Goal: Register for event/course

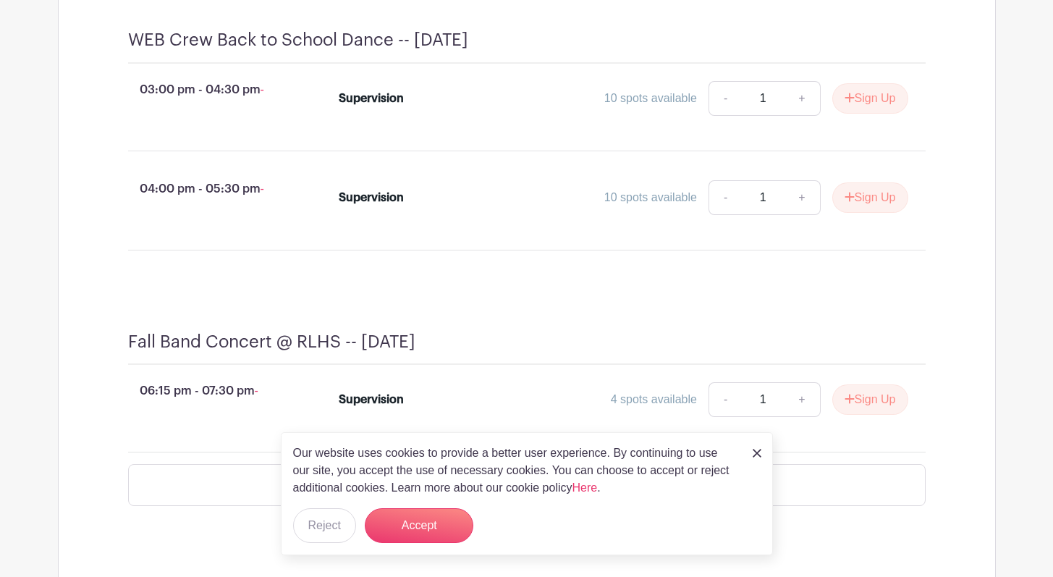
scroll to position [949, 0]
click at [755, 453] on img at bounding box center [757, 453] width 9 height 9
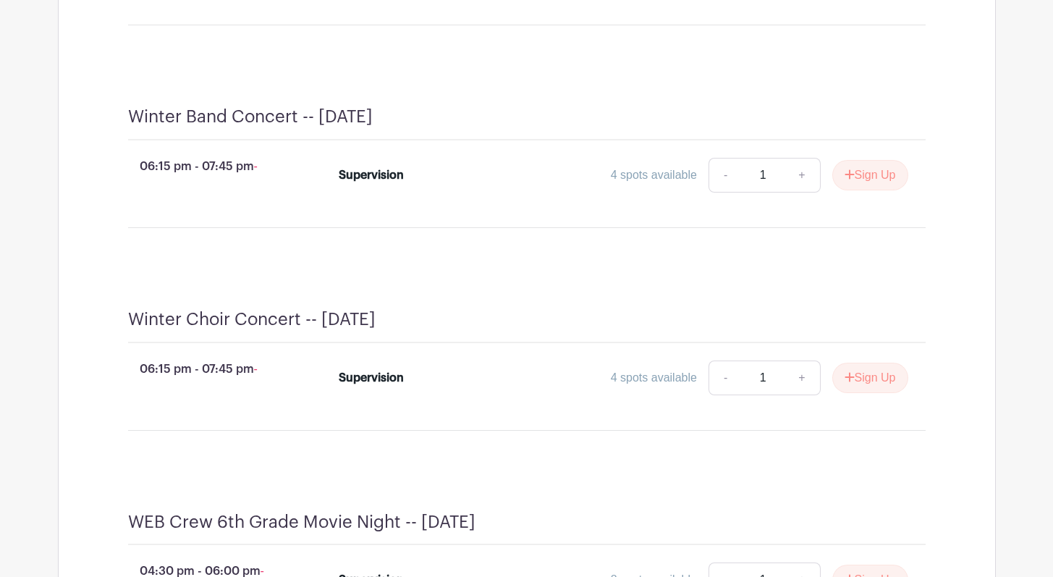
scroll to position [1905, 0]
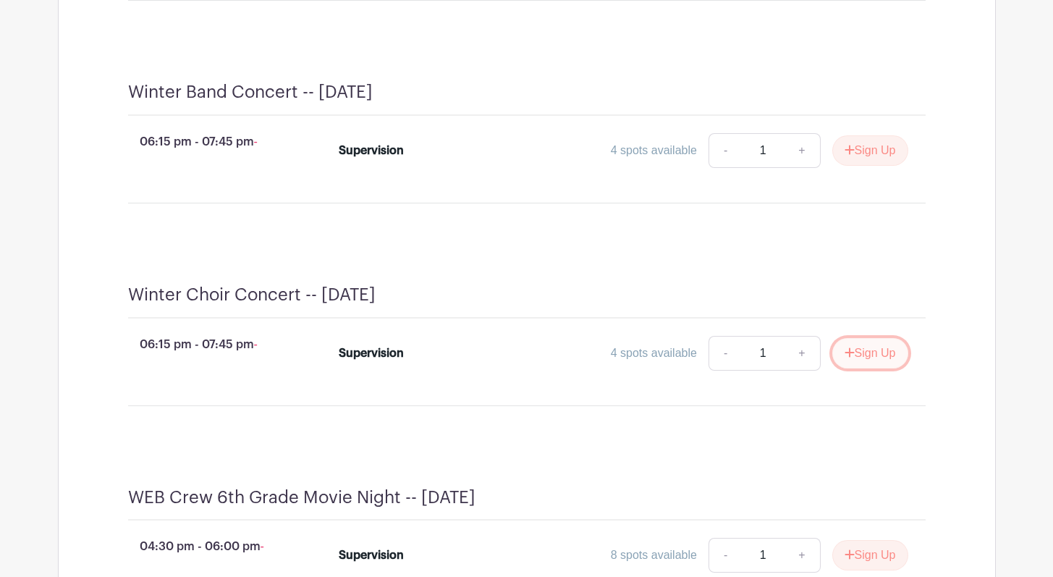
click at [866, 369] on button "Sign Up" at bounding box center [871, 353] width 76 height 30
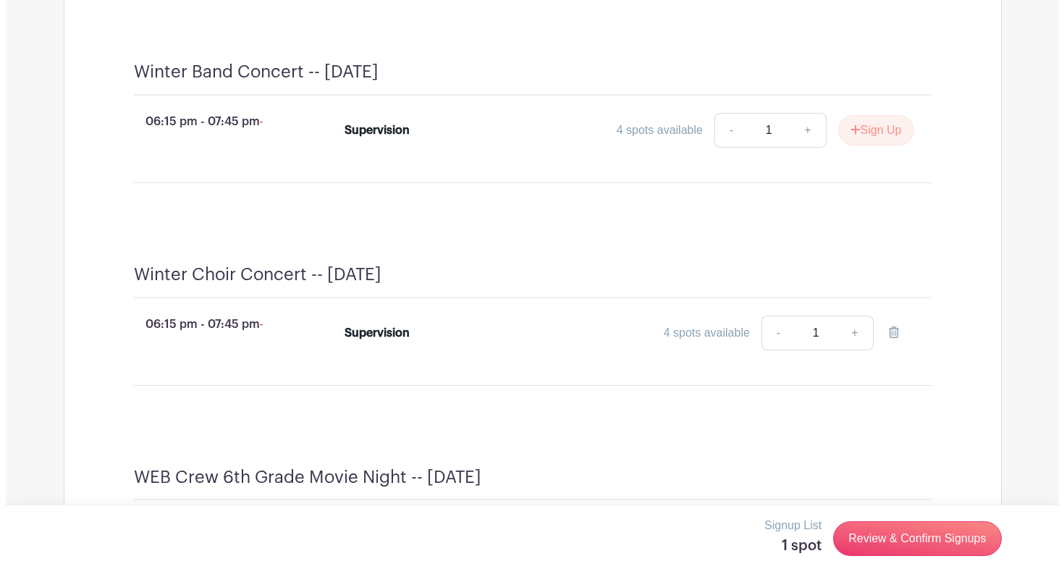
scroll to position [2079, 0]
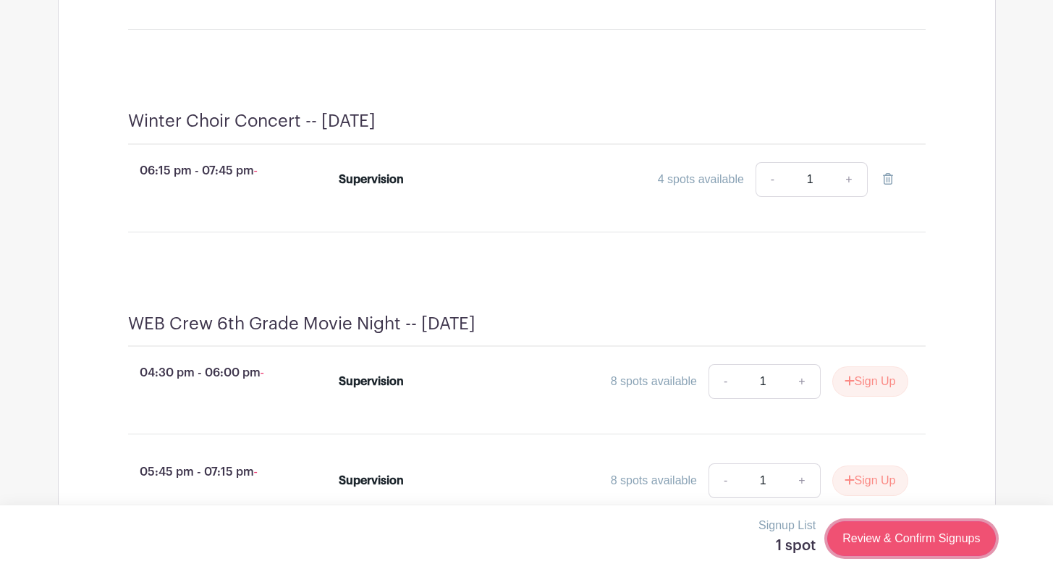
click at [877, 543] on link "Review & Confirm Signups" at bounding box center [911, 538] width 168 height 35
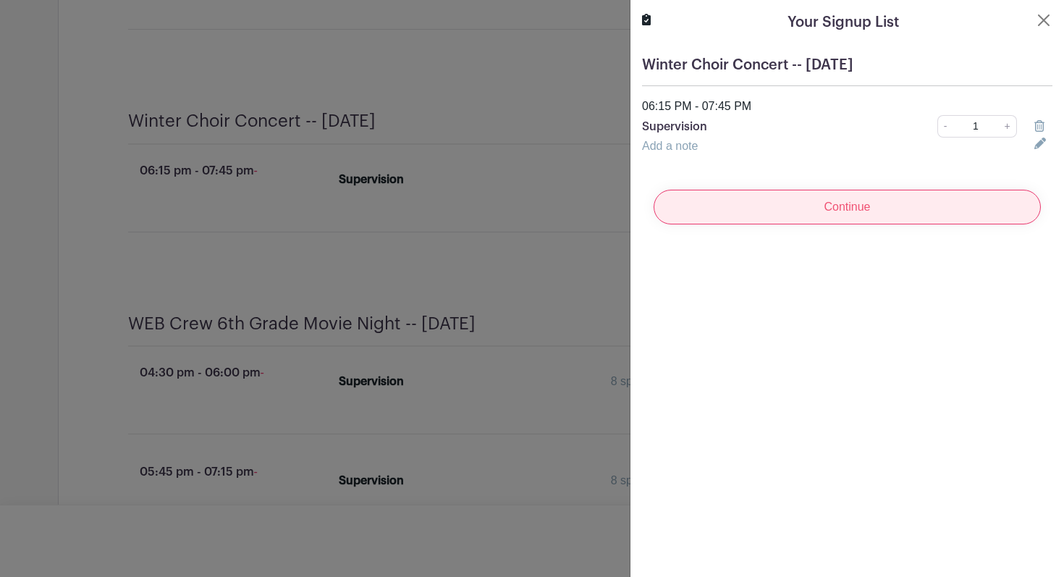
click at [829, 211] on input "Continue" at bounding box center [847, 207] width 387 height 35
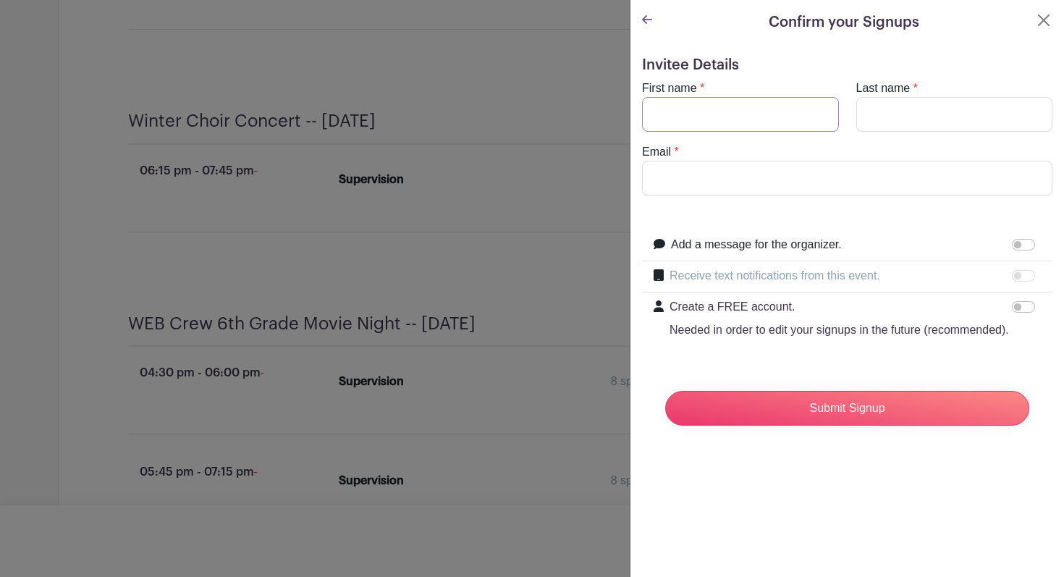
click at [709, 122] on input "First name" at bounding box center [740, 114] width 197 height 35
click at [765, 112] on input "First name" at bounding box center [740, 114] width 197 height 35
type input "[PERSON_NAME]"
type input "M [PERSON_NAME]"
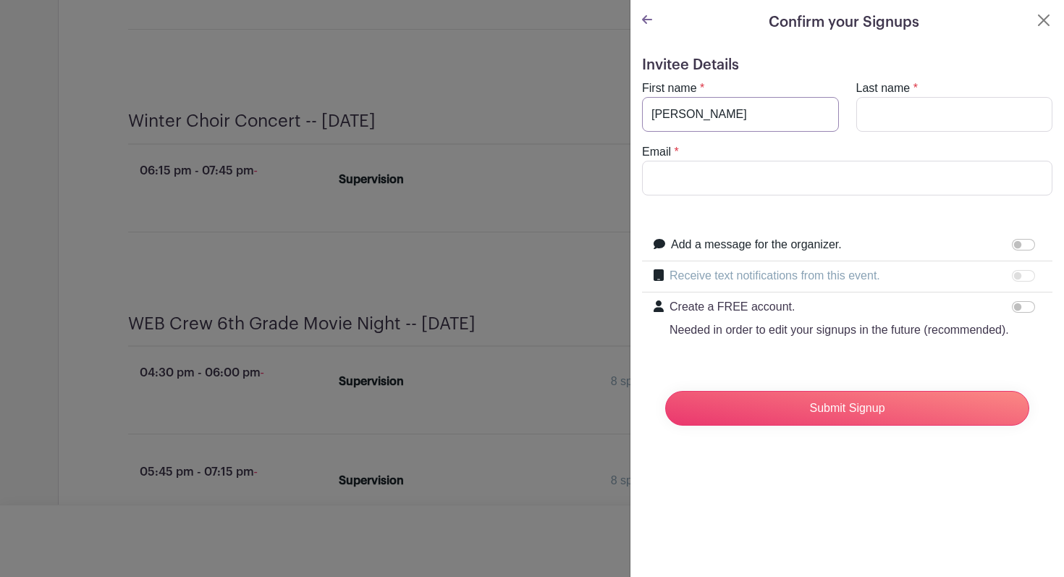
type input "[EMAIL_ADDRESS][DOMAIN_NAME]"
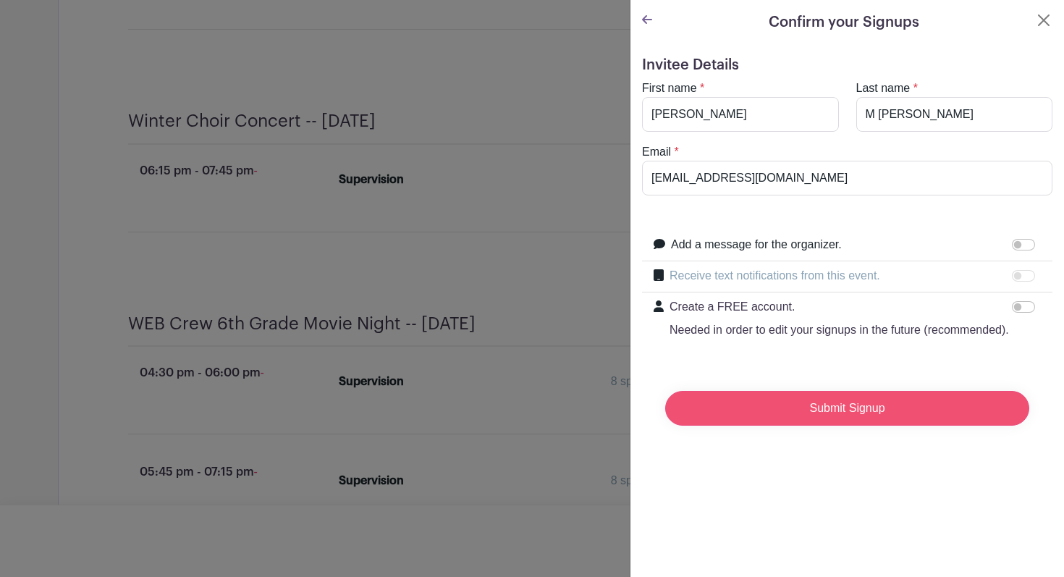
click at [812, 426] on input "Submit Signup" at bounding box center [847, 408] width 364 height 35
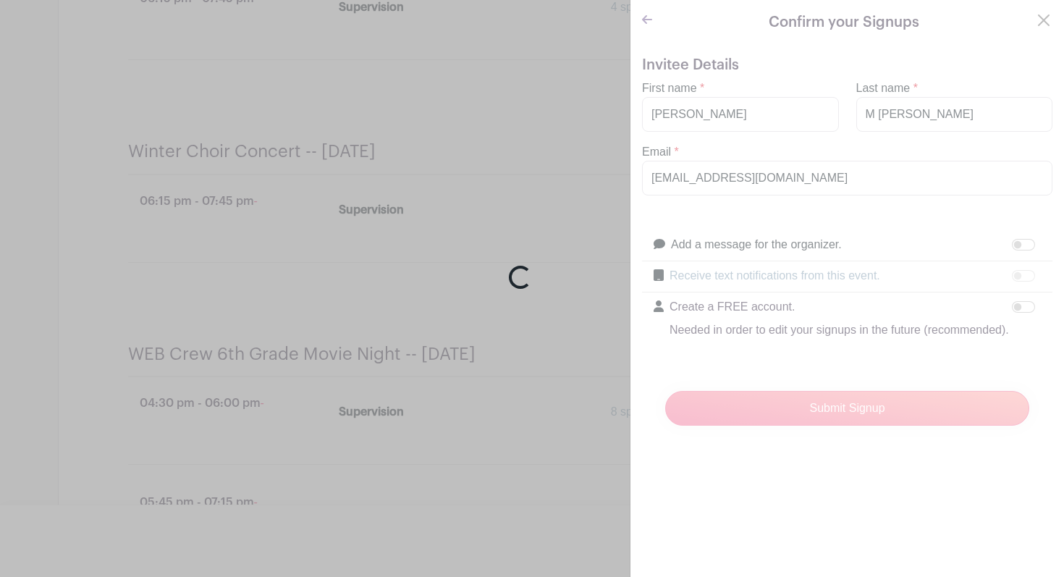
scroll to position [2139, 0]
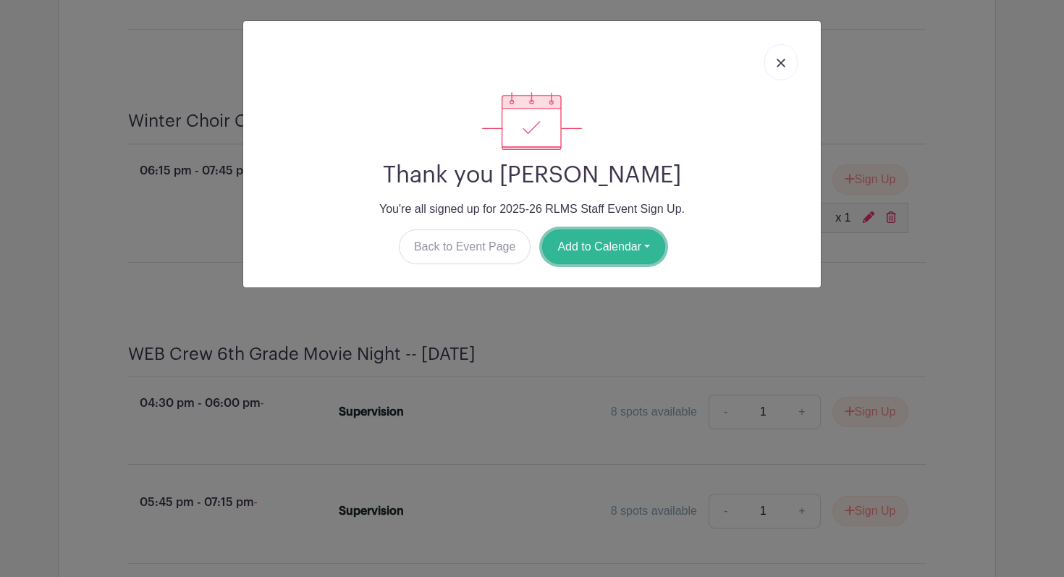
click at [575, 256] on button "Add to Calendar" at bounding box center [603, 246] width 123 height 35
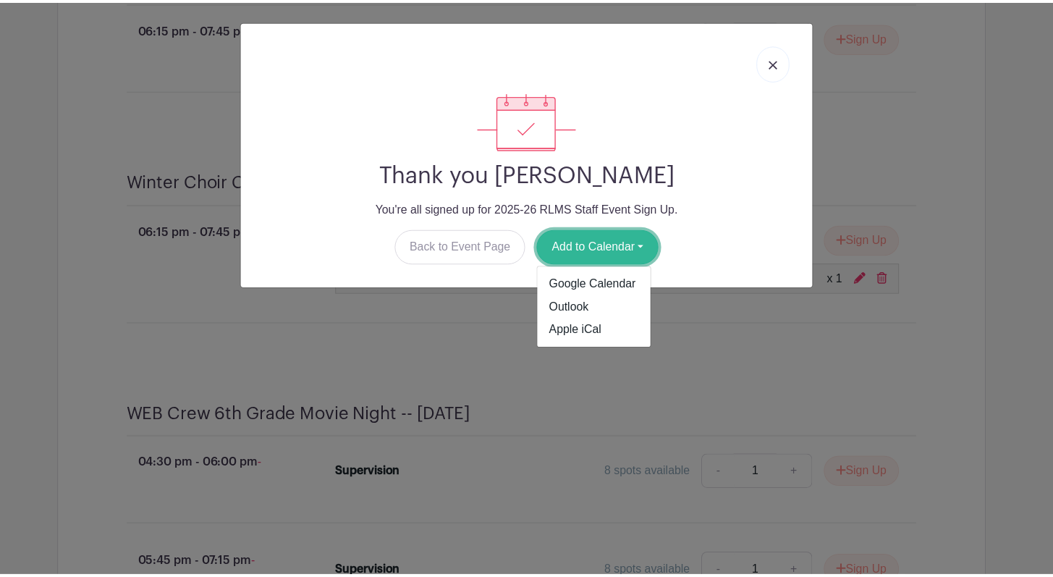
scroll to position [2200, 0]
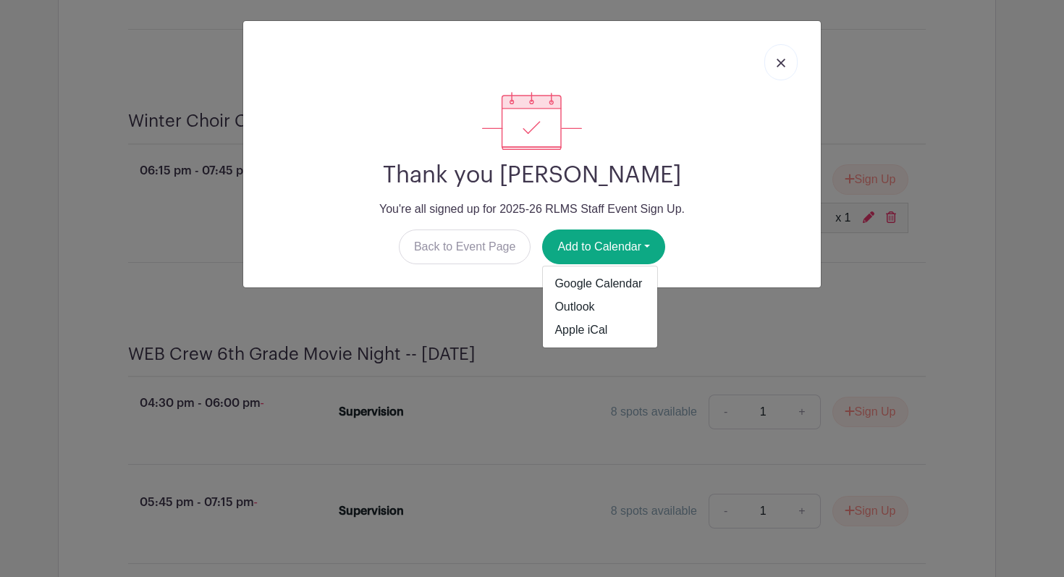
click at [775, 58] on link at bounding box center [781, 62] width 33 height 36
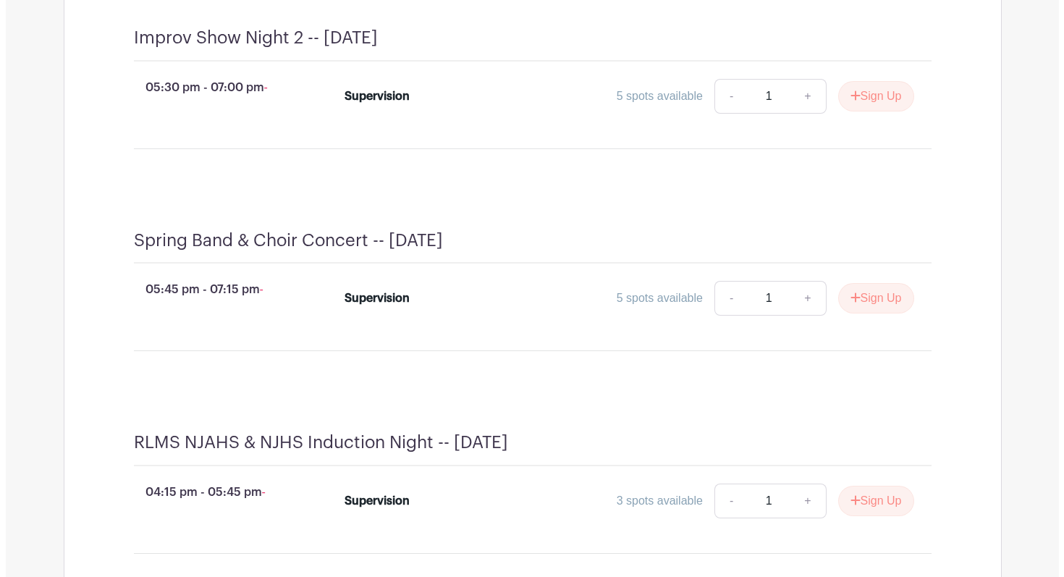
scroll to position [3662, 0]
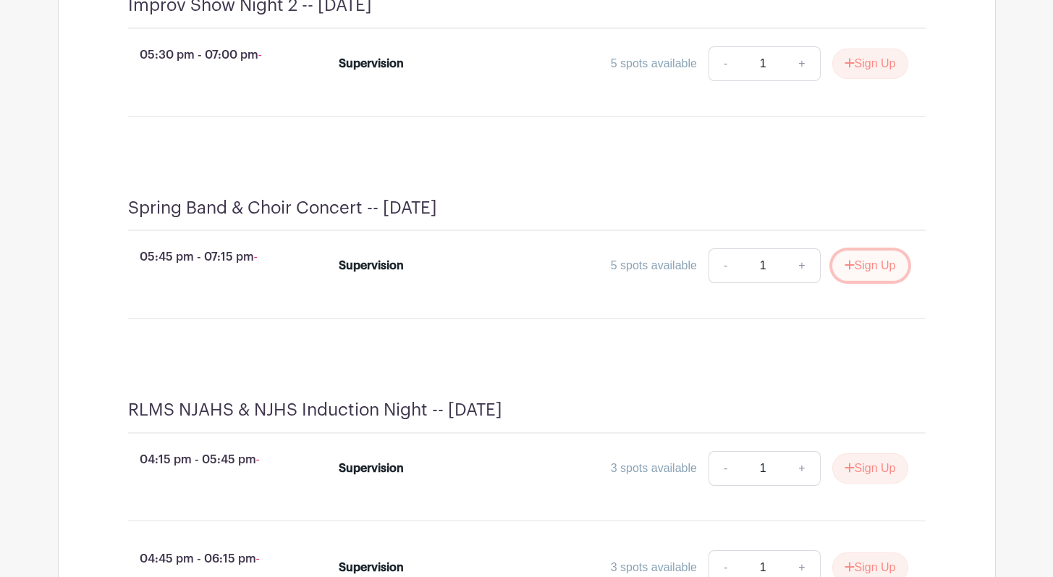
click at [857, 281] on button "Sign Up" at bounding box center [871, 265] width 76 height 30
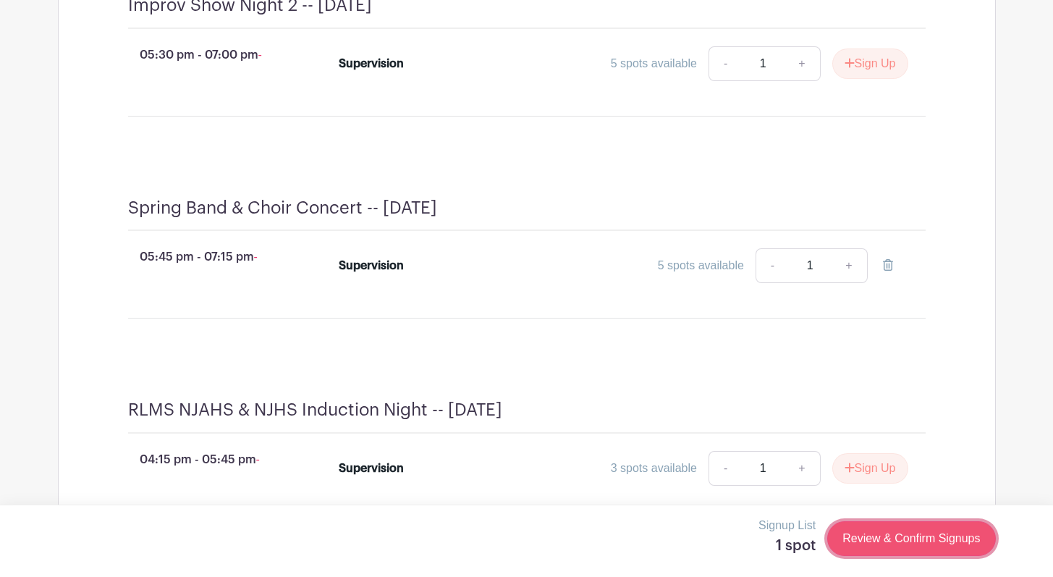
click at [870, 540] on link "Review & Confirm Signups" at bounding box center [911, 538] width 168 height 35
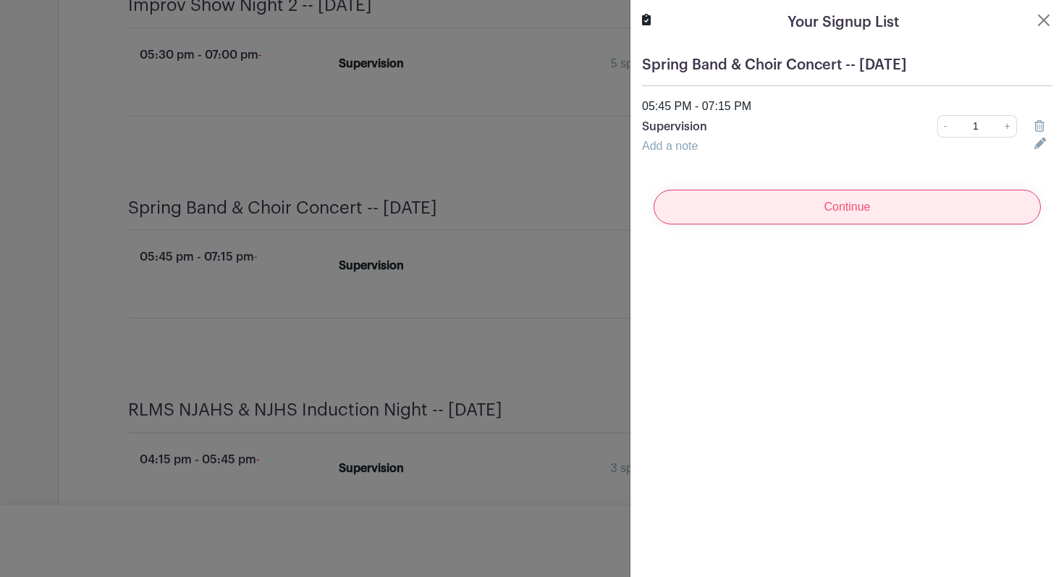
click at [854, 206] on input "Continue" at bounding box center [847, 207] width 387 height 35
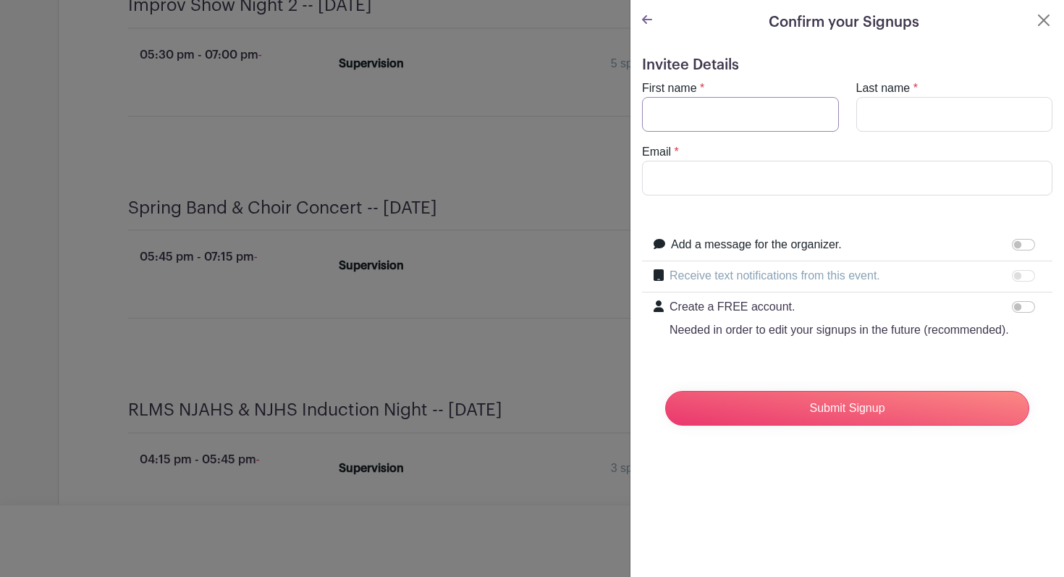
scroll to position [3692, 0]
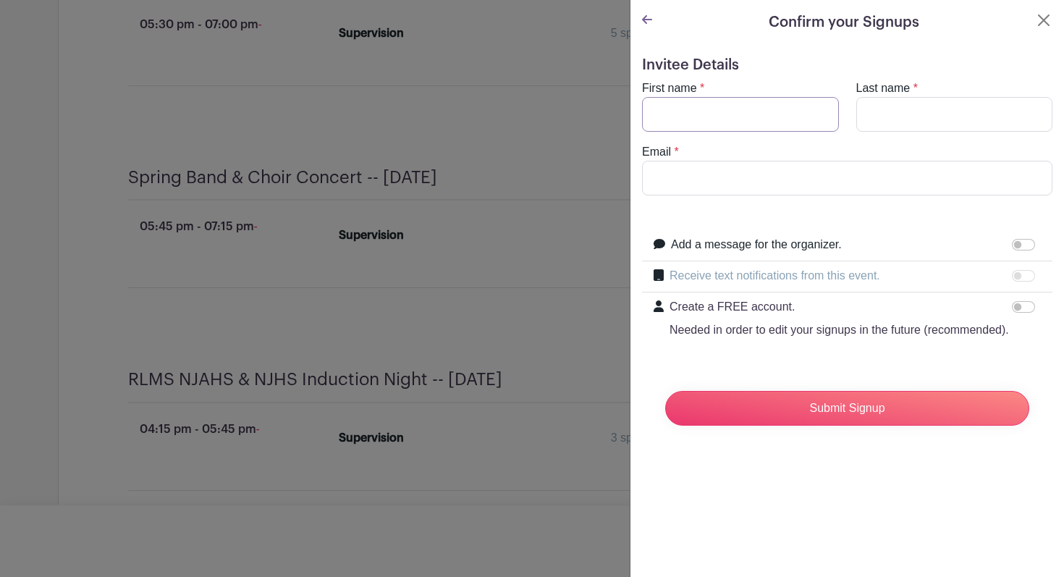
click at [730, 118] on input "First name" at bounding box center [740, 114] width 197 height 35
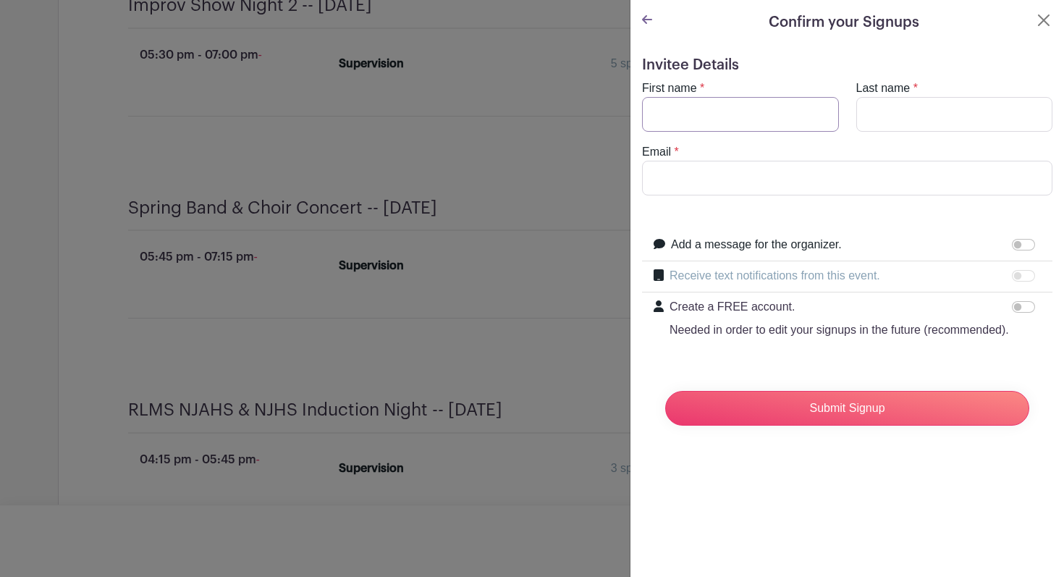
click at [728, 122] on input "First name" at bounding box center [740, 114] width 197 height 35
type input "[PERSON_NAME]"
type input "M [PERSON_NAME]"
type input "[EMAIL_ADDRESS][DOMAIN_NAME]"
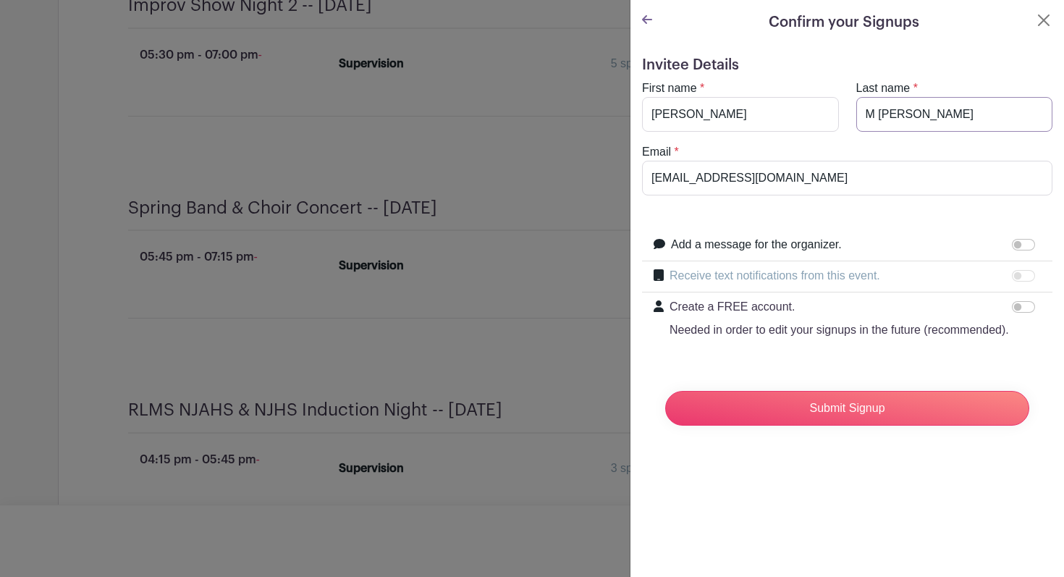
drag, startPoint x: 872, startPoint y: 116, endPoint x: 827, endPoint y: 119, distance: 45.0
click at [828, 118] on div "First name * [PERSON_NAME] Last name * [PERSON_NAME]" at bounding box center [847, 106] width 428 height 52
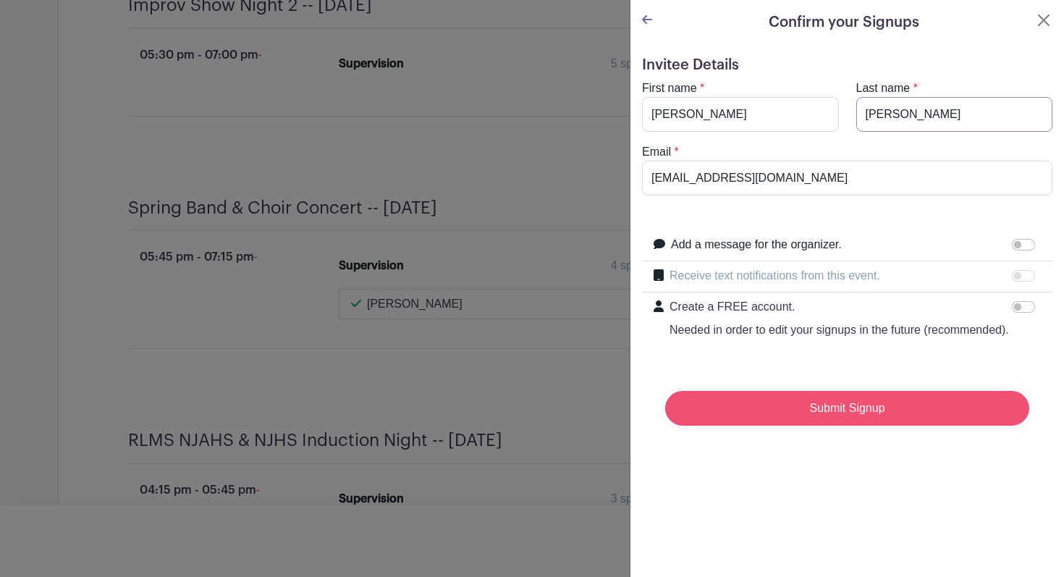
type input "[PERSON_NAME]"
click at [828, 426] on input "Submit Signup" at bounding box center [847, 408] width 364 height 35
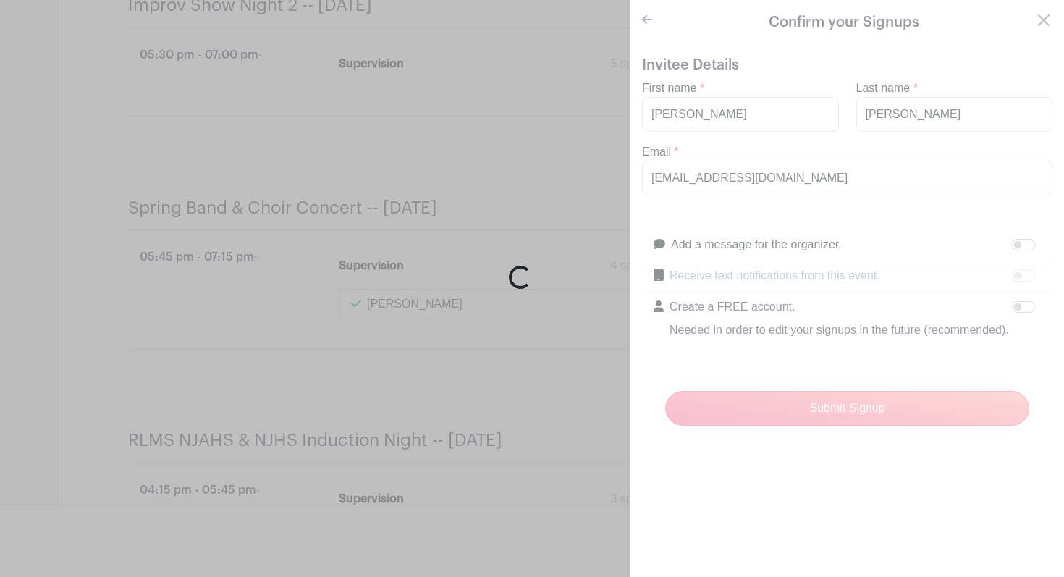
scroll to position [3723, 0]
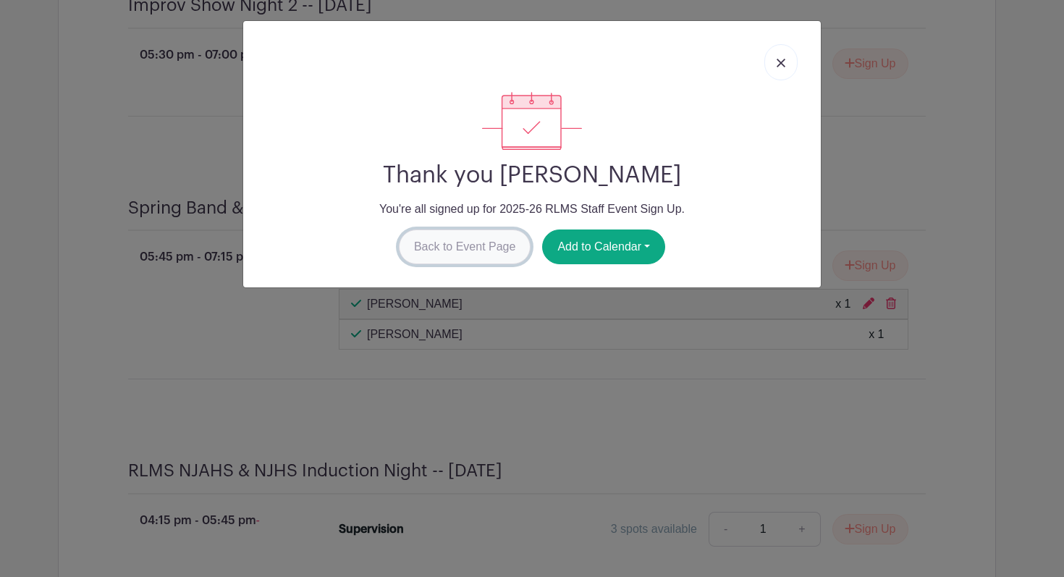
click at [502, 253] on link "Back to Event Page" at bounding box center [465, 246] width 132 height 35
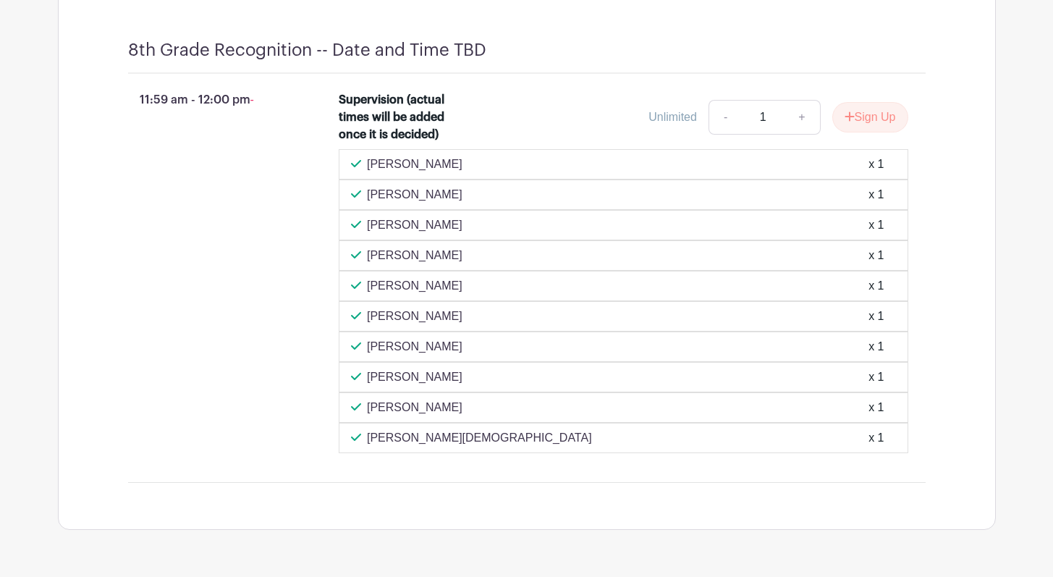
scroll to position [5253, 0]
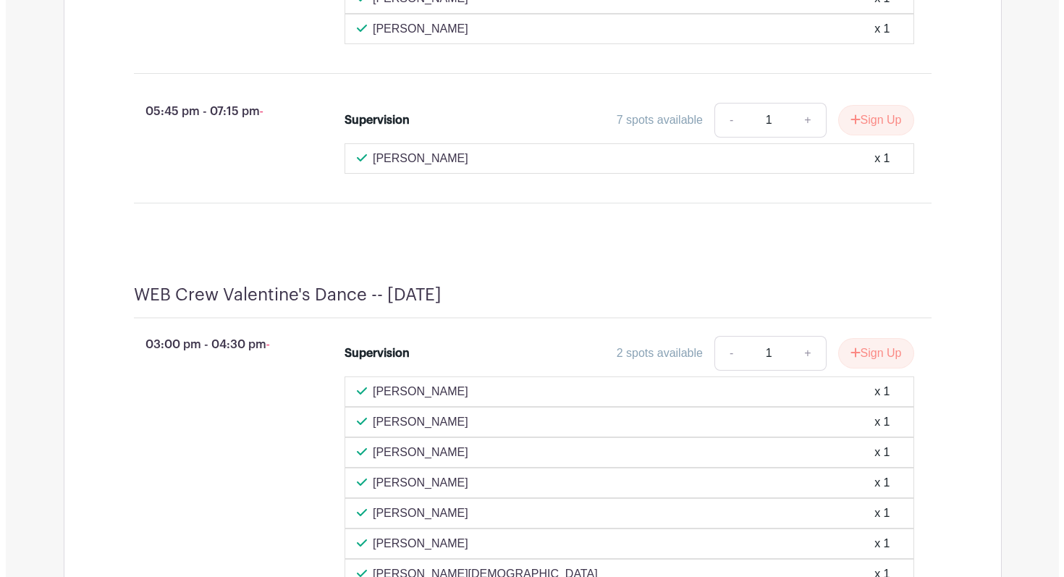
scroll to position [3480, 0]
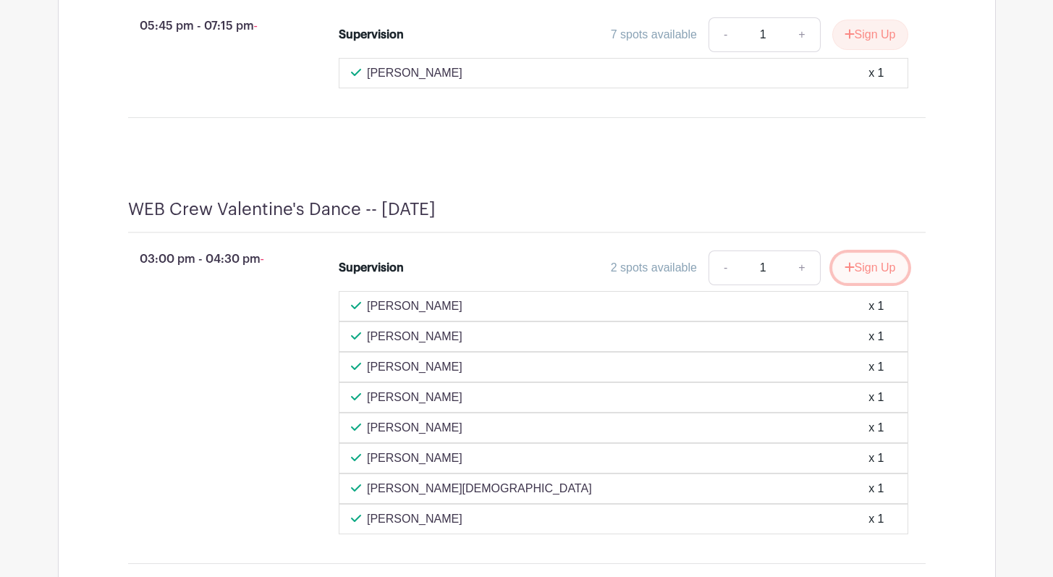
click at [878, 283] on button "Sign Up" at bounding box center [871, 268] width 76 height 30
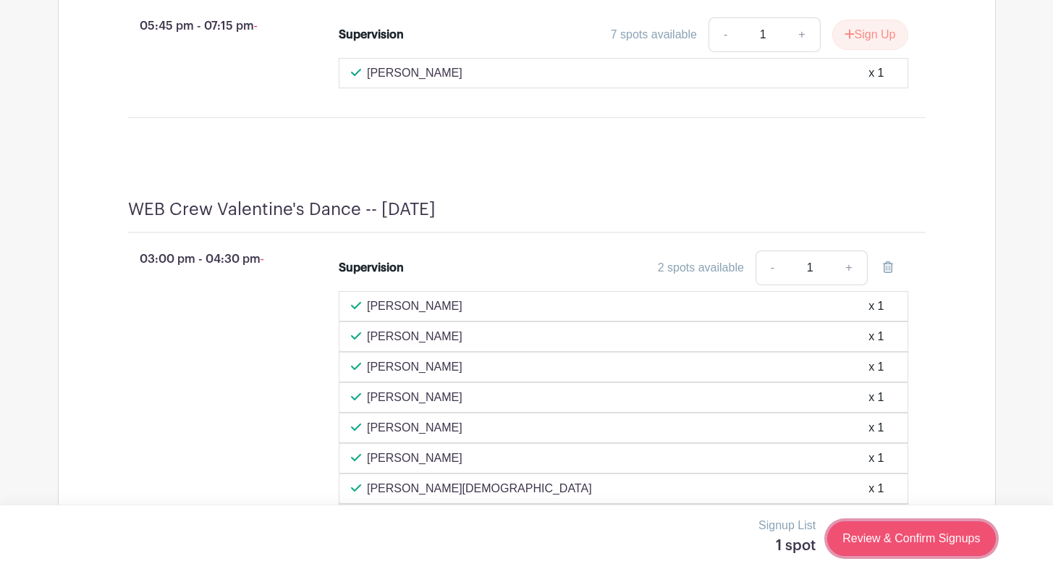
click at [887, 543] on link "Review & Confirm Signups" at bounding box center [911, 538] width 168 height 35
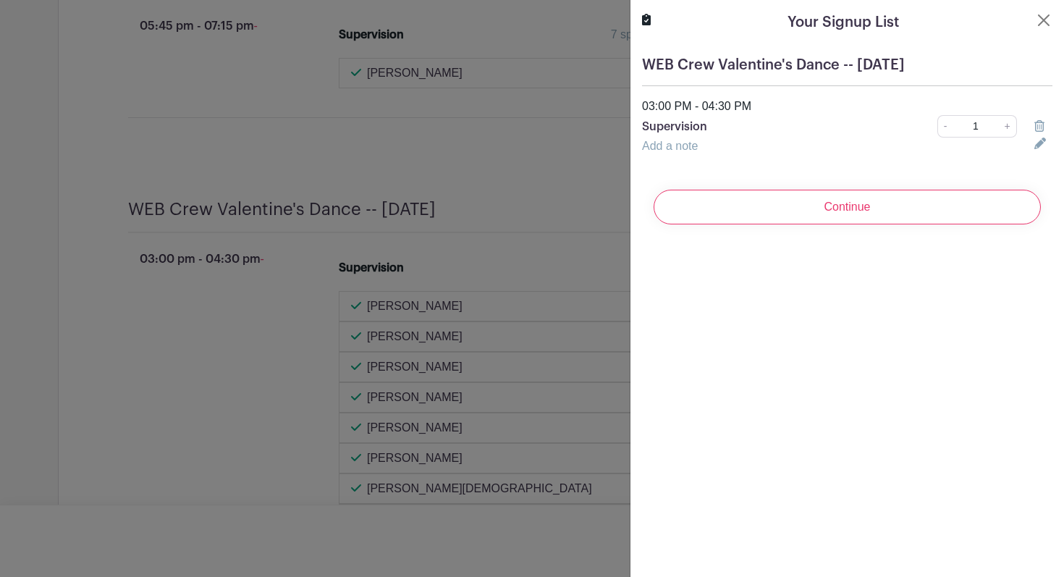
drag, startPoint x: 867, startPoint y: 208, endPoint x: 872, endPoint y: 166, distance: 42.2
click at [867, 206] on input "Continue" at bounding box center [847, 207] width 387 height 35
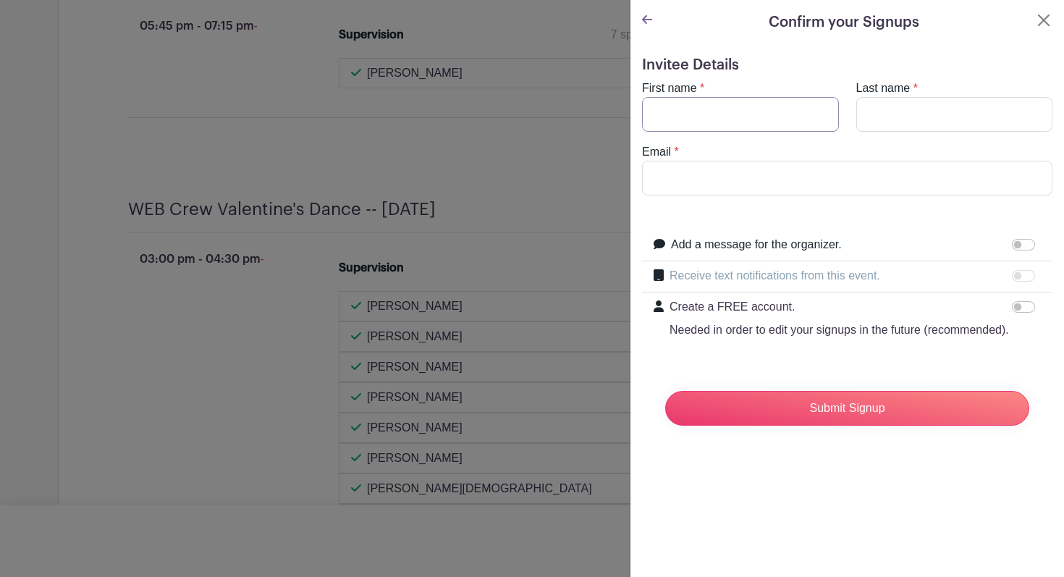
click at [737, 118] on input "First name" at bounding box center [740, 114] width 197 height 35
type input "[PERSON_NAME]"
type input "Vierek"
click at [751, 172] on input "Email" at bounding box center [847, 178] width 410 height 35
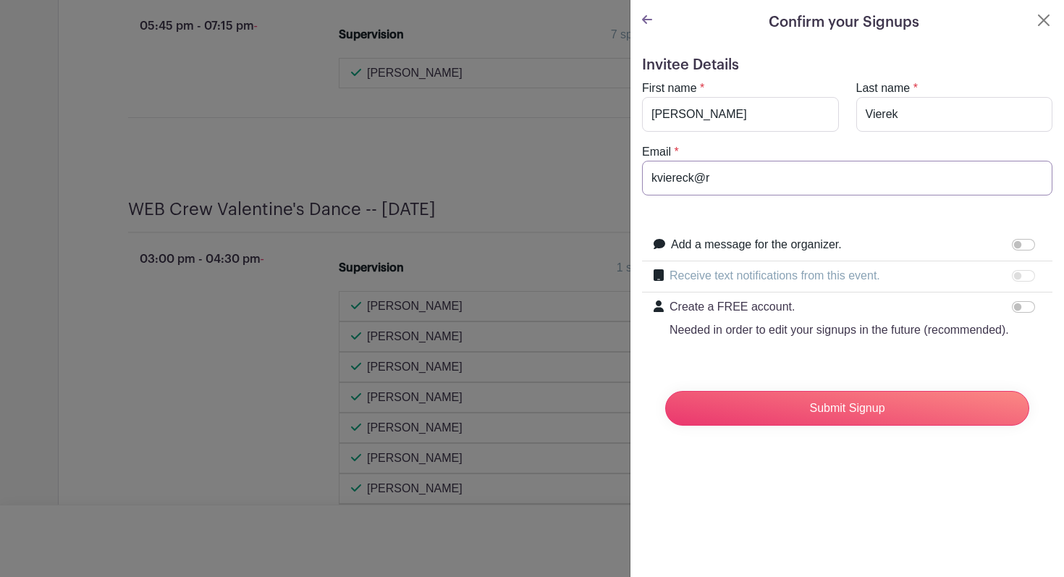
scroll to position [3571, 0]
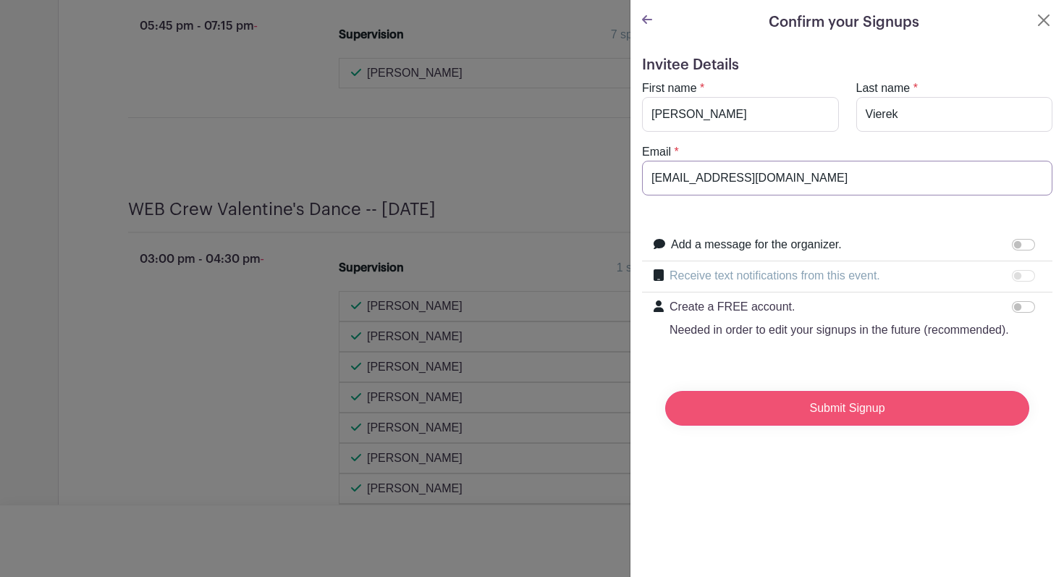
type input "[EMAIL_ADDRESS][DOMAIN_NAME]"
click at [771, 426] on input "Submit Signup" at bounding box center [847, 408] width 364 height 35
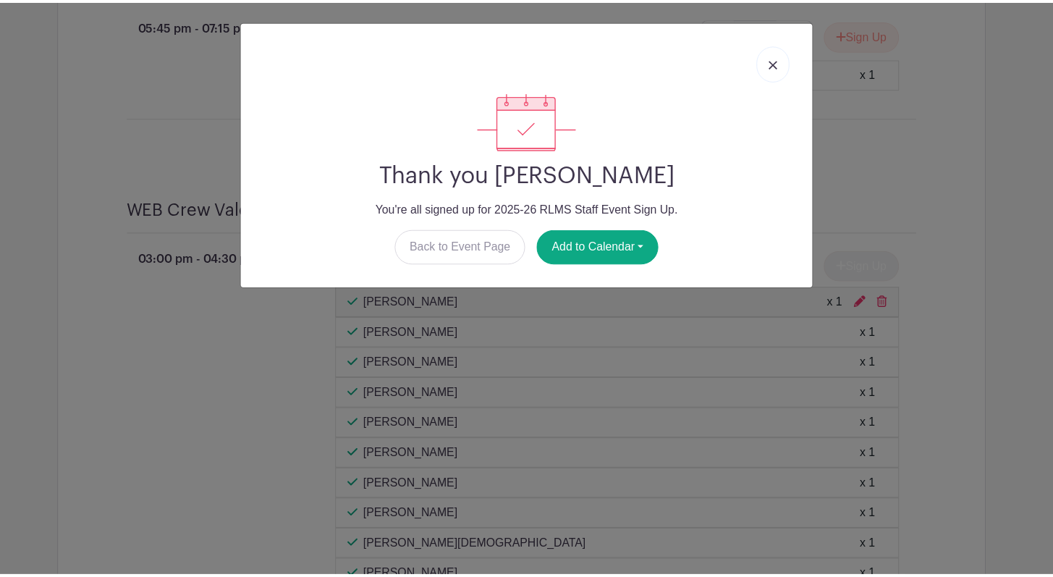
scroll to position [3693, 0]
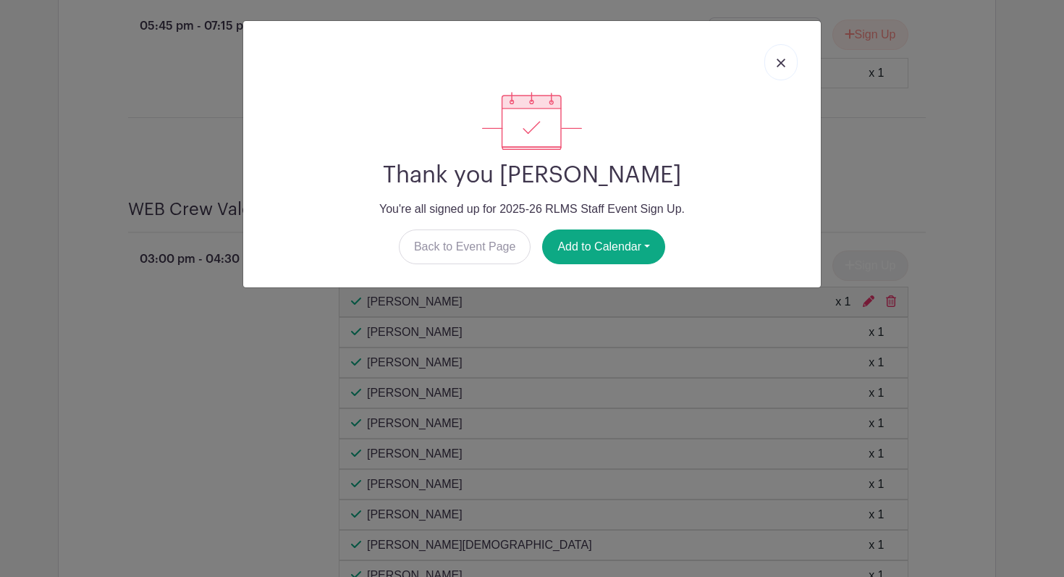
click at [787, 65] on link at bounding box center [781, 62] width 33 height 36
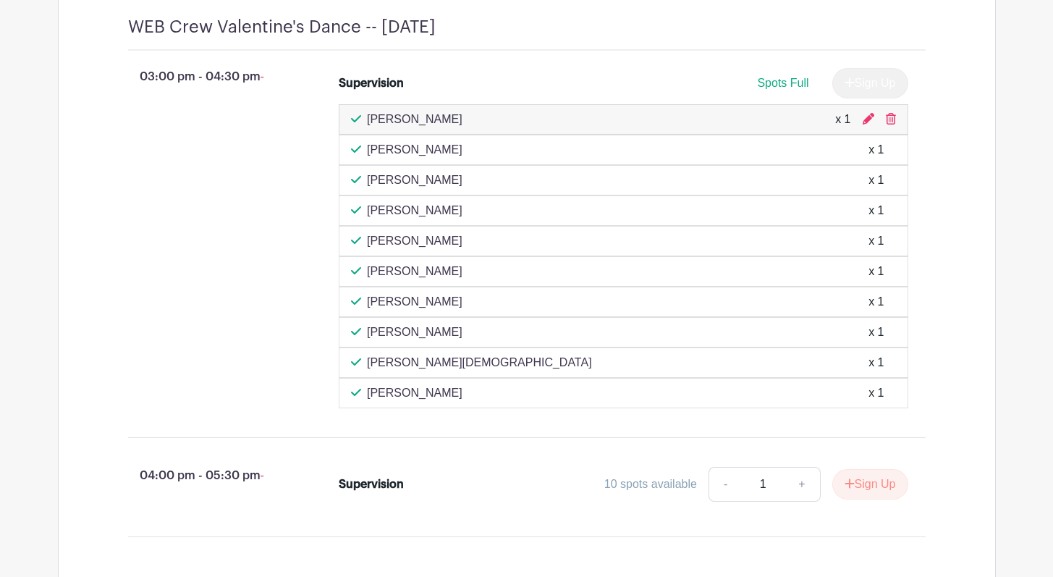
scroll to position [3936, 0]
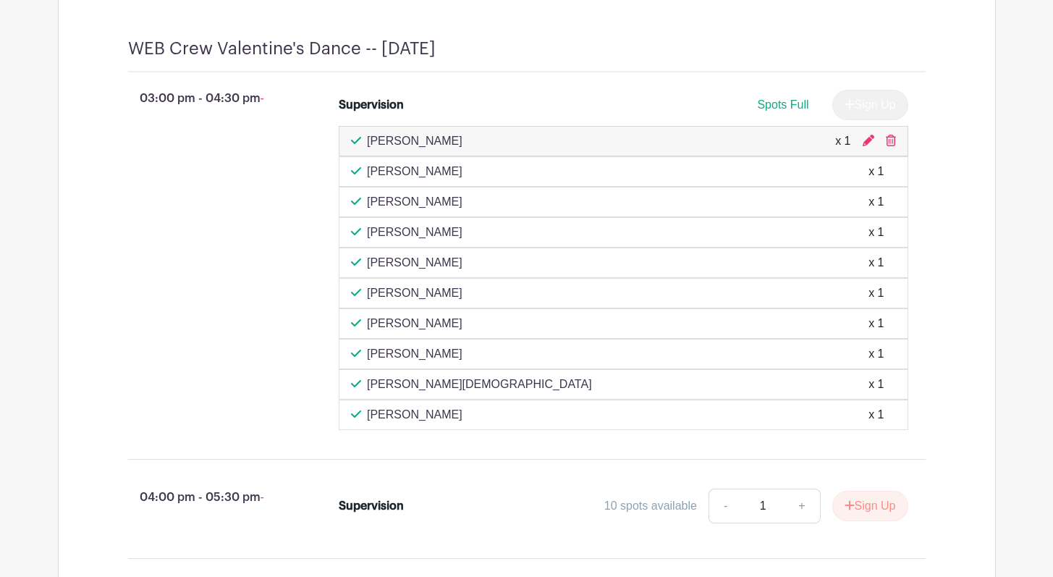
scroll to position [4216, 0]
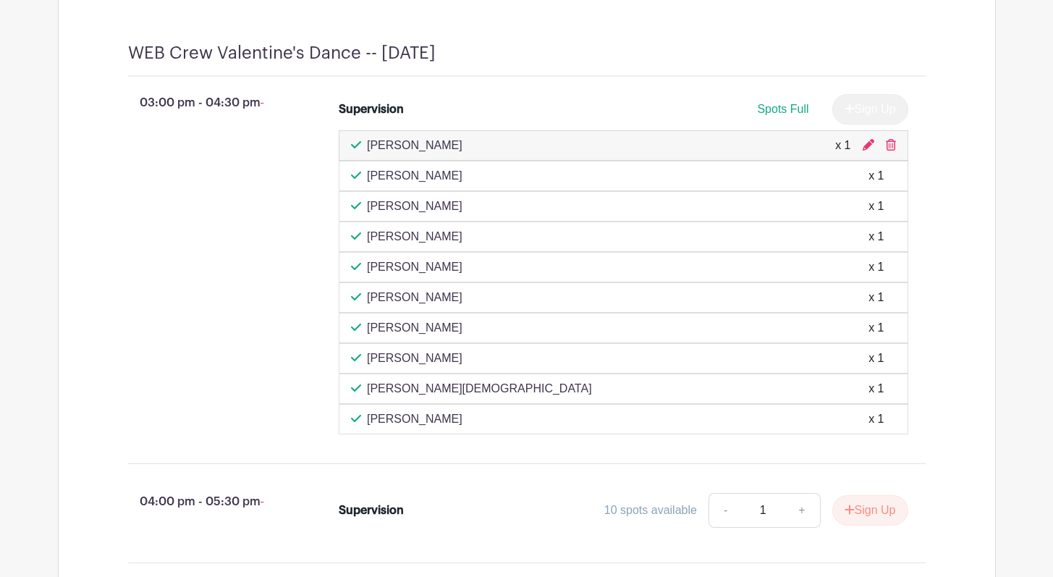
drag, startPoint x: 704, startPoint y: 72, endPoint x: 705, endPoint y: 83, distance: 10.9
click at [704, 64] on div at bounding box center [681, 53] width 490 height 21
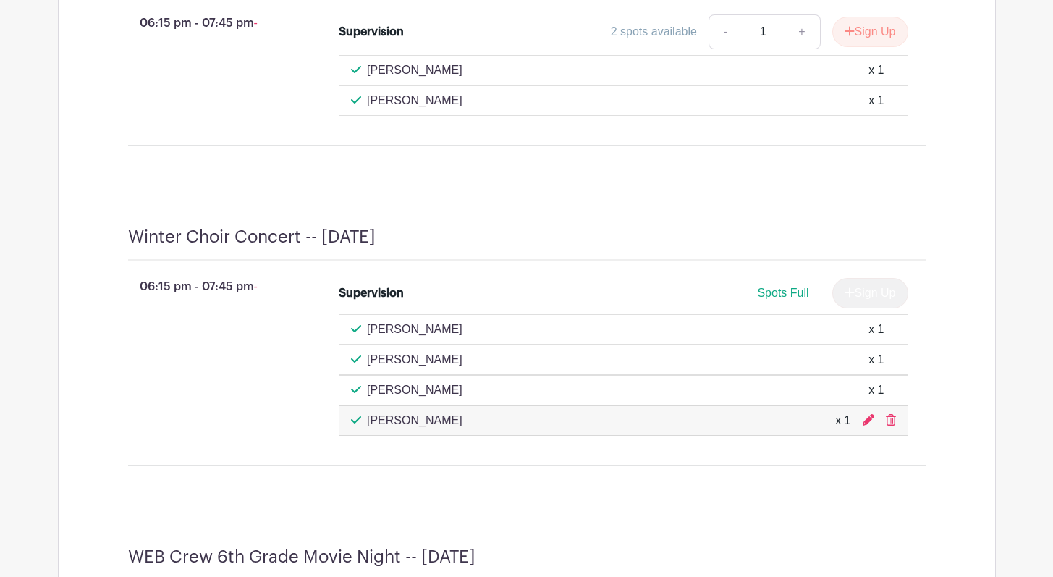
scroll to position [3023, 0]
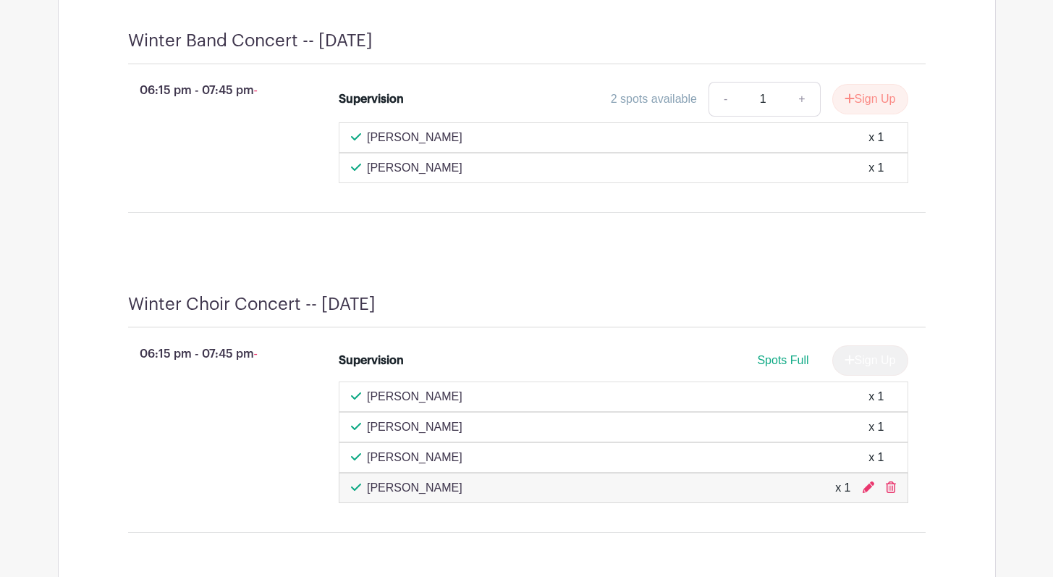
click at [753, 277] on div "Winter Choir Concert -- Thursday, December 11 06:15 pm - 07:45 pm - Supervision…" at bounding box center [526, 419] width 867 height 320
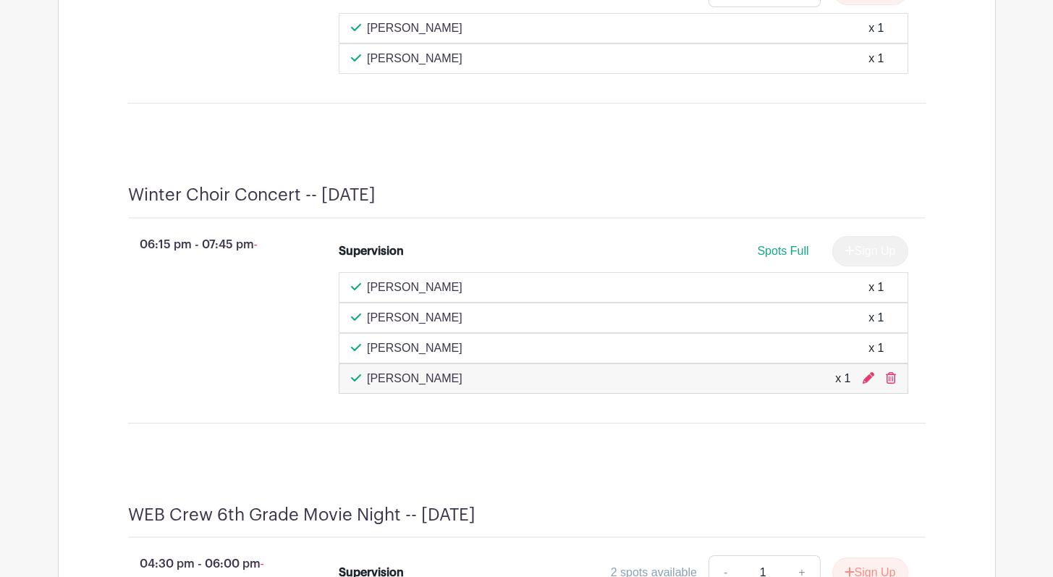
scroll to position [3134, 0]
click at [610, 148] on div "Winter Band Concert -- Tuesday, December 9 06:15 pm - 07:45 pm - Supervision 2 …" at bounding box center [526, 17] width 867 height 264
drag, startPoint x: 651, startPoint y: 185, endPoint x: 668, endPoint y: 189, distance: 17.2
click at [652, 185] on div "Winter Choir Concert -- Thursday, December 11 06:15 pm - 07:45 pm - Supervision…" at bounding box center [526, 308] width 867 height 320
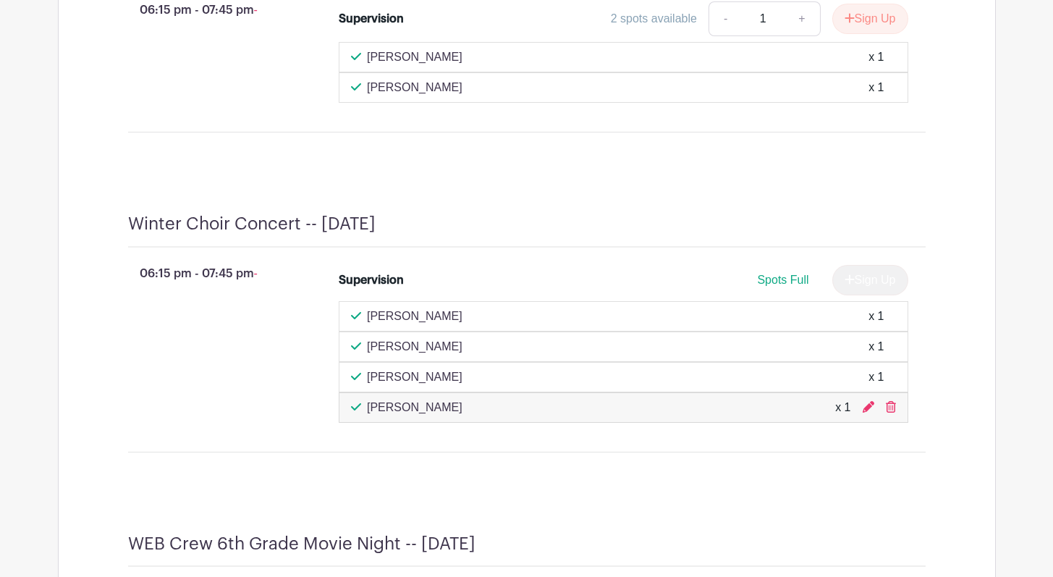
scroll to position [3195, 0]
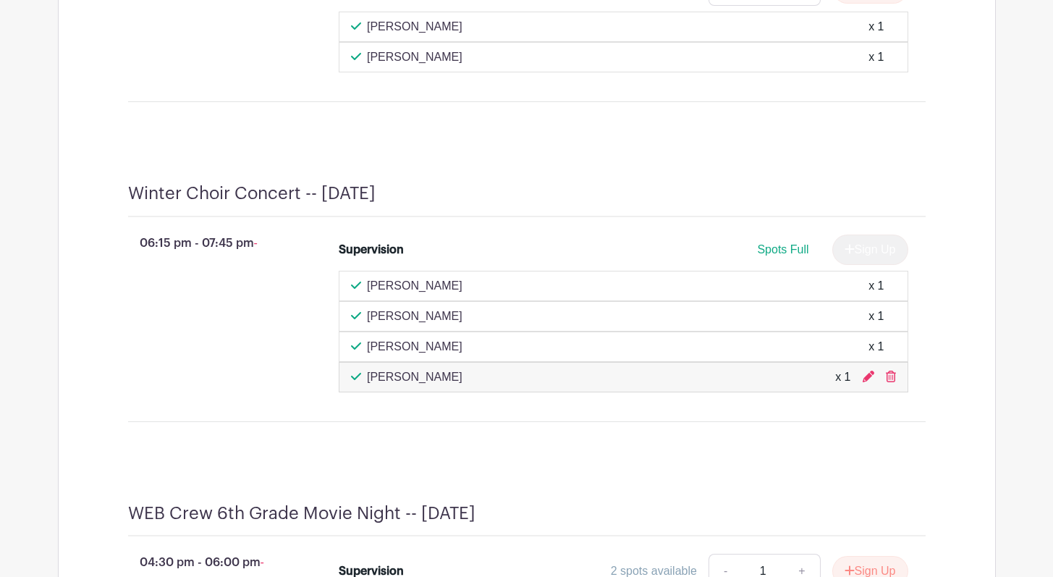
click at [604, 204] on div at bounding box center [651, 193] width 550 height 21
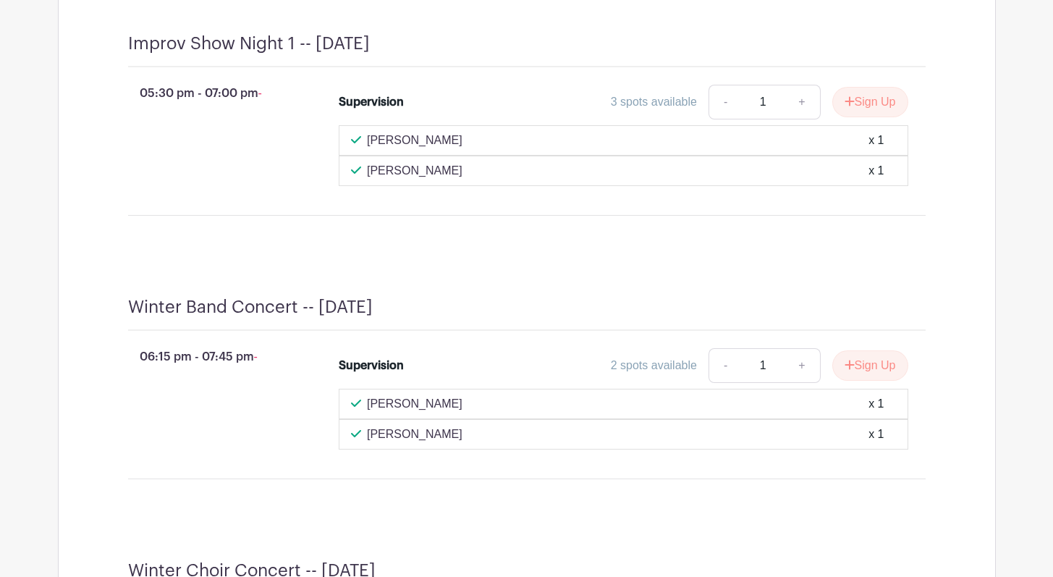
scroll to position [2884, 0]
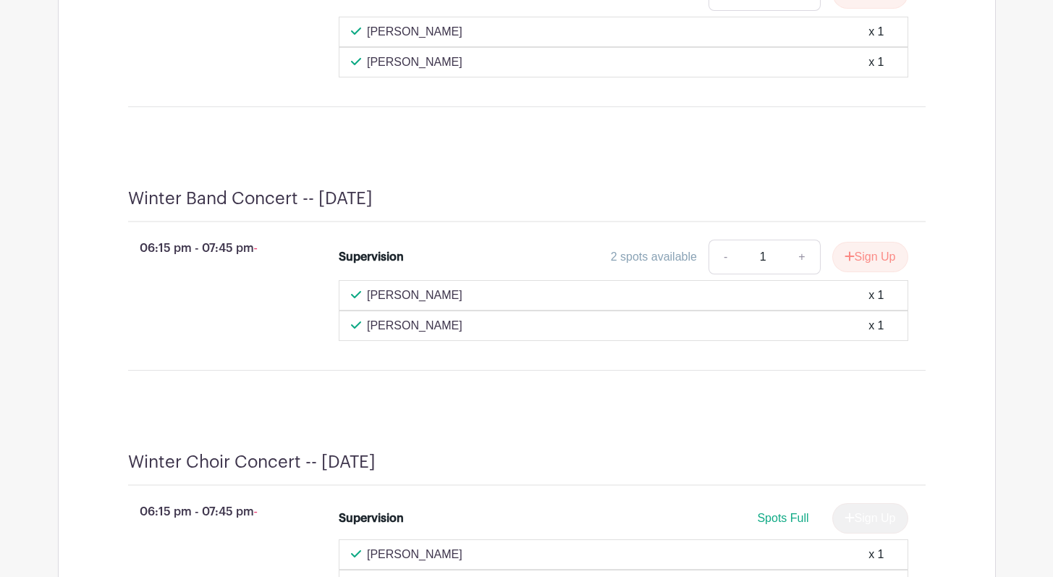
click at [634, 209] on div at bounding box center [649, 198] width 553 height 21
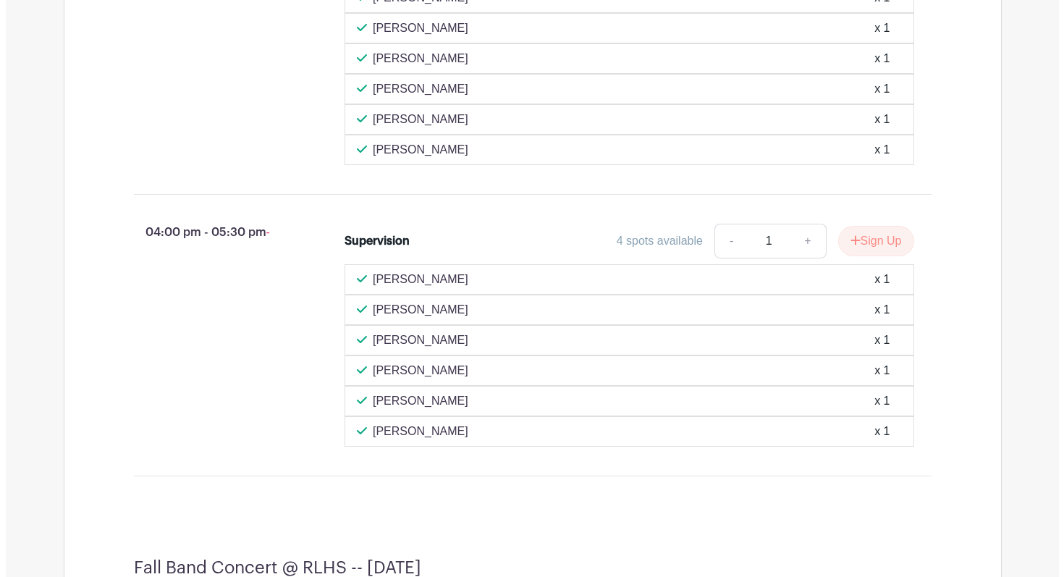
scroll to position [1417, 0]
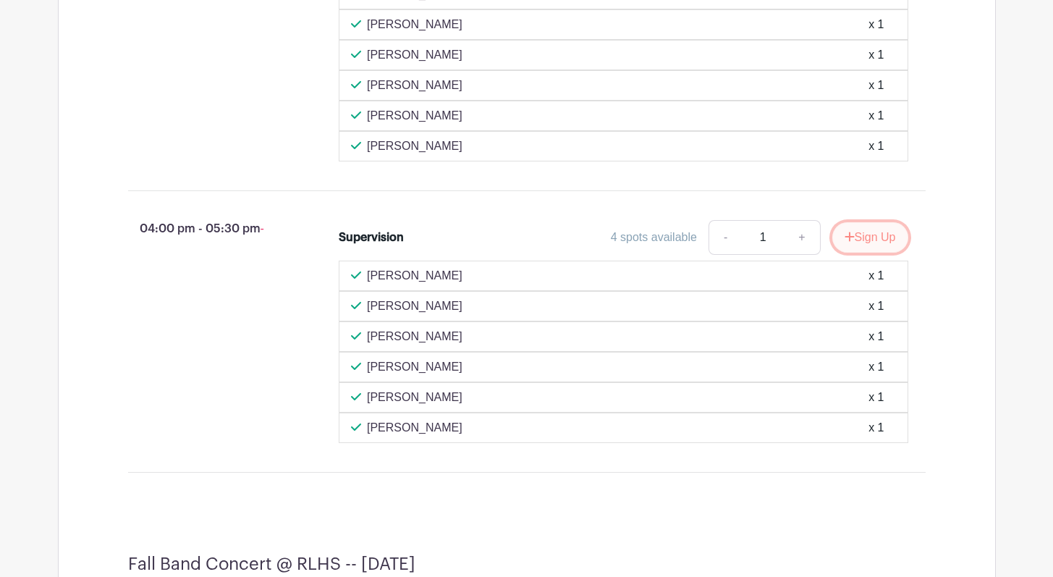
click at [874, 252] on button "Sign Up" at bounding box center [871, 237] width 76 height 30
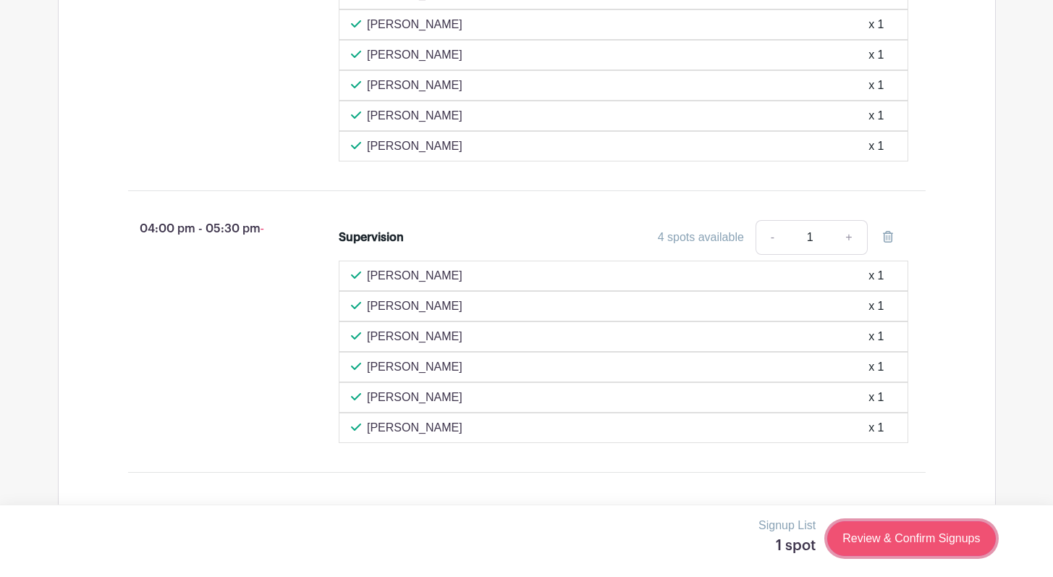
click at [864, 542] on link "Review & Confirm Signups" at bounding box center [911, 538] width 168 height 35
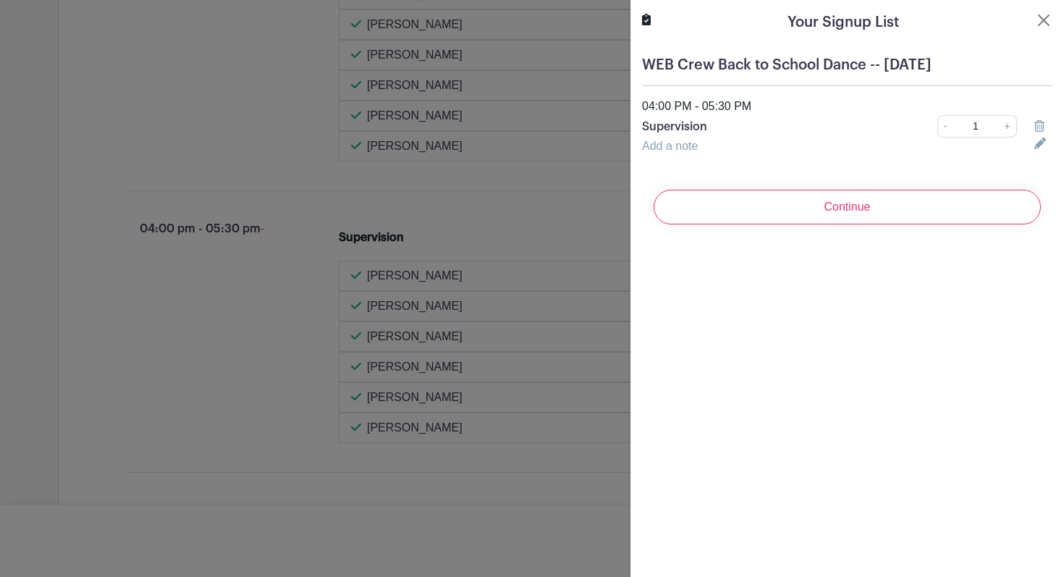
drag, startPoint x: 879, startPoint y: 210, endPoint x: 880, endPoint y: 201, distance: 8.7
click at [878, 209] on input "Continue" at bounding box center [847, 207] width 387 height 35
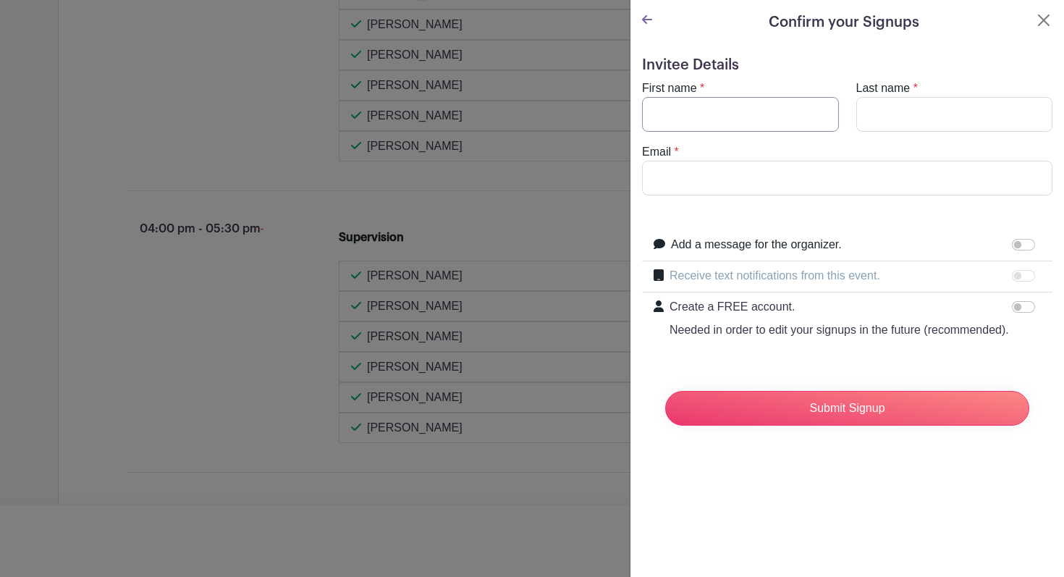
click at [738, 117] on input "First name" at bounding box center [740, 114] width 197 height 35
type input "Nicky"
type input "Durband"
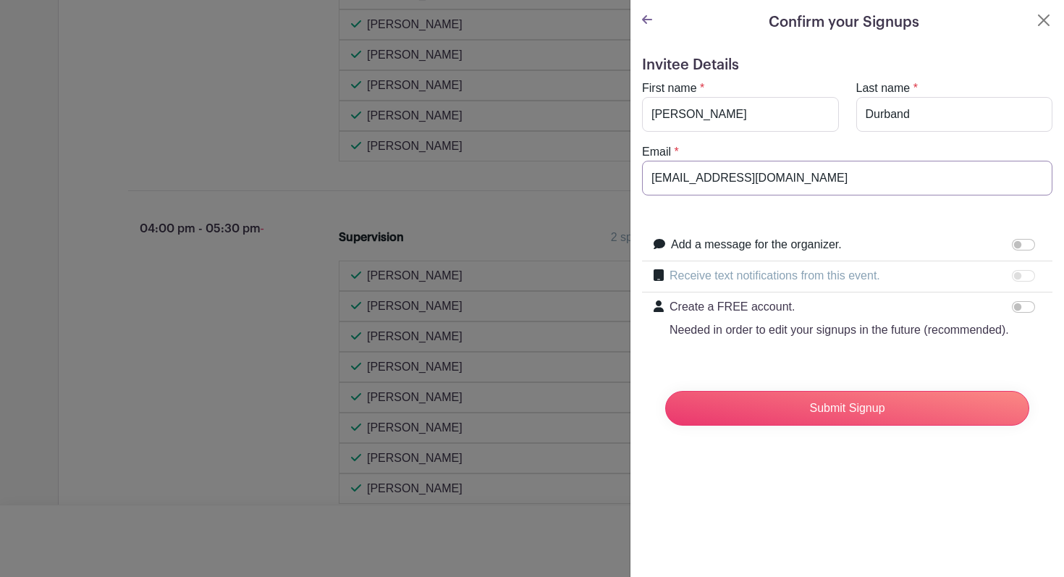
click at [722, 177] on input "ndurband@rla-116.org" at bounding box center [847, 178] width 410 height 35
type input "ndurband@rlas-116.org"
click at [758, 417] on input "Submit Signup" at bounding box center [847, 408] width 364 height 35
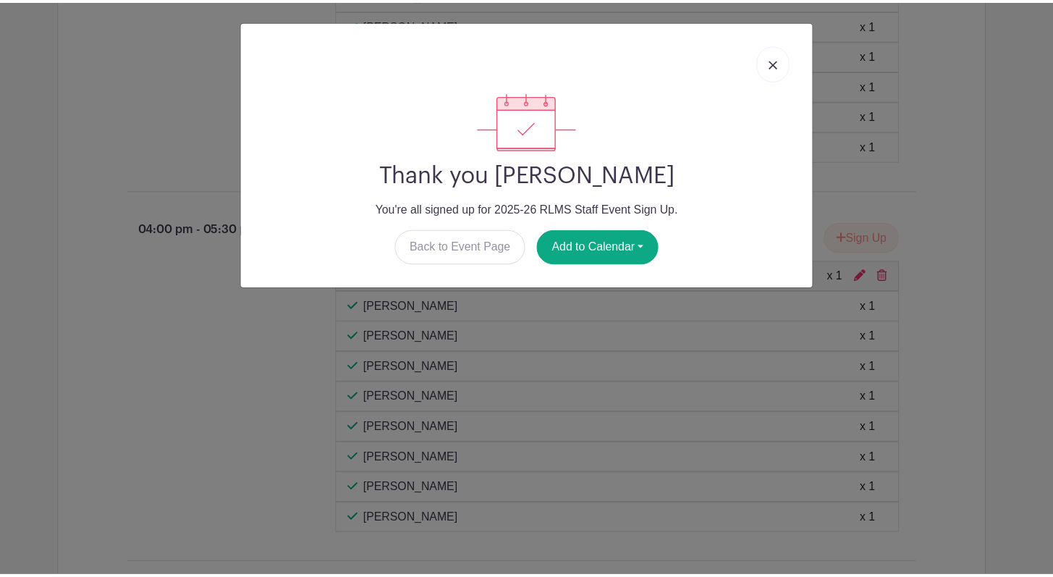
scroll to position [1391, 0]
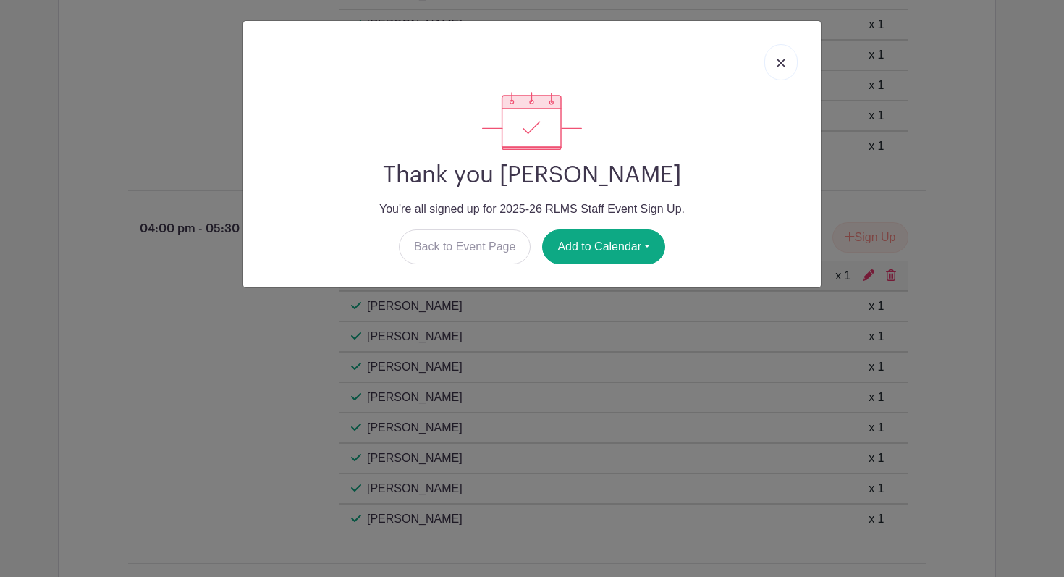
click at [777, 69] on link at bounding box center [781, 62] width 33 height 36
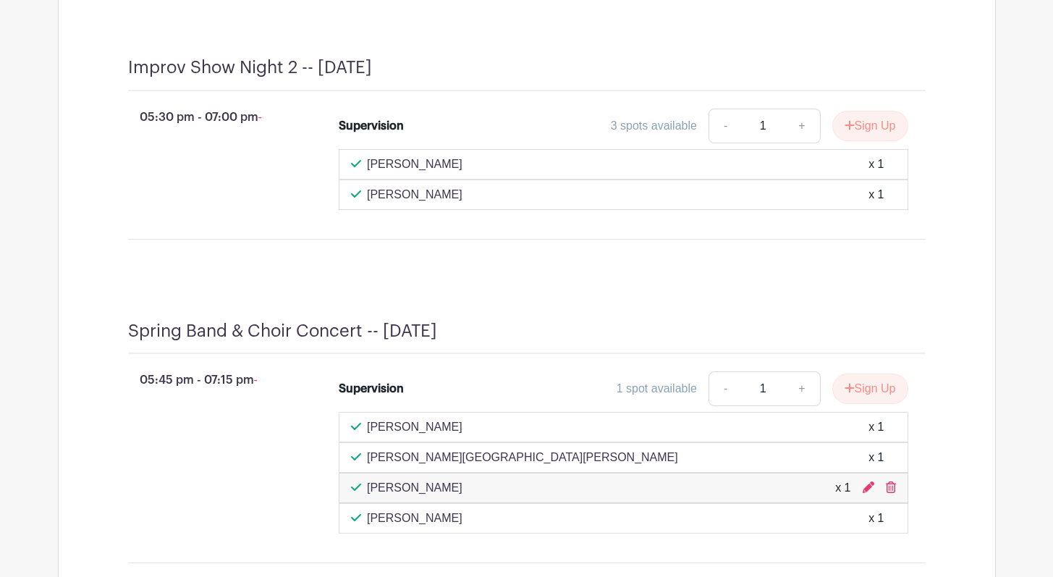
scroll to position [6133, 0]
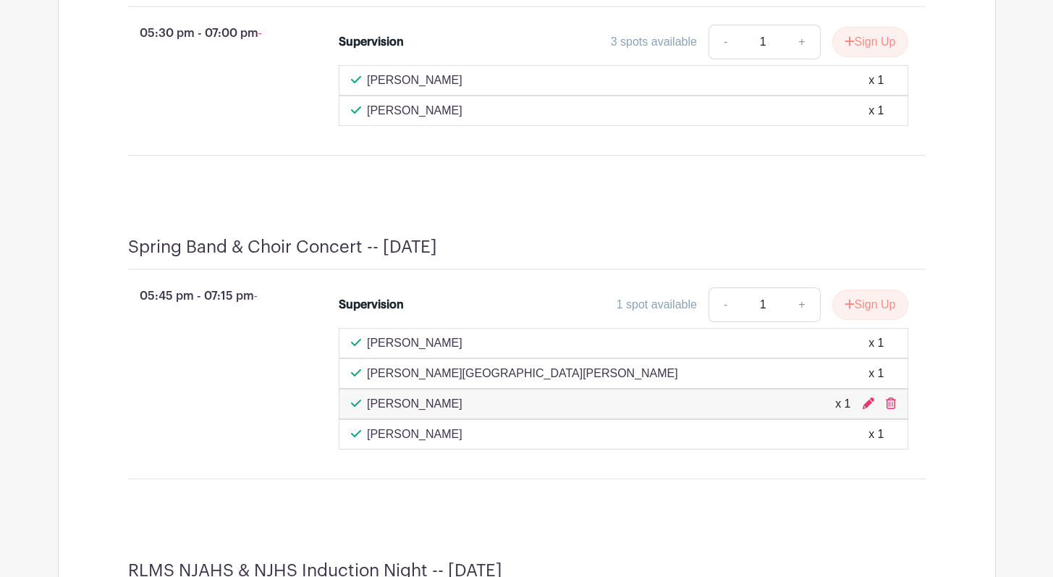
click at [623, 202] on div "Improv Show Night 2 -- Wednesday, April 29 05:30 pm - 07:00 pm - Supervision 3 …" at bounding box center [526, 70] width 867 height 264
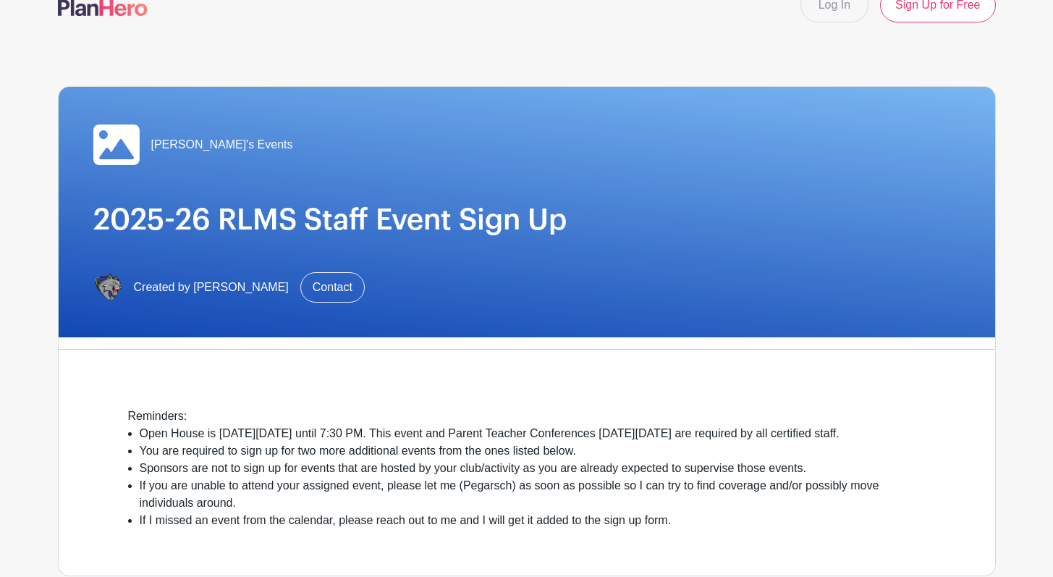
scroll to position [0, 0]
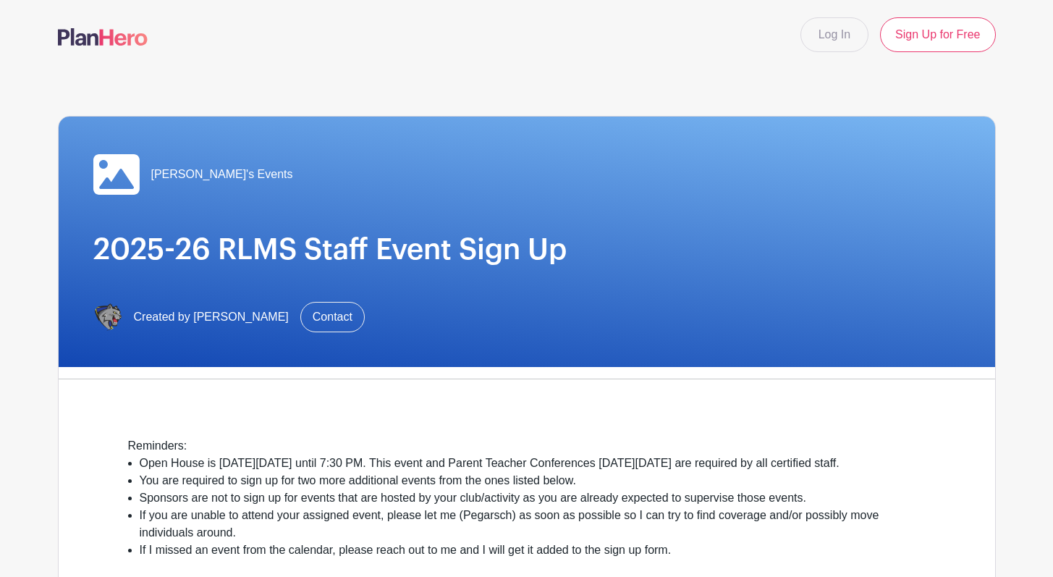
drag, startPoint x: 253, startPoint y: 70, endPoint x: 267, endPoint y: 1, distance: 70.1
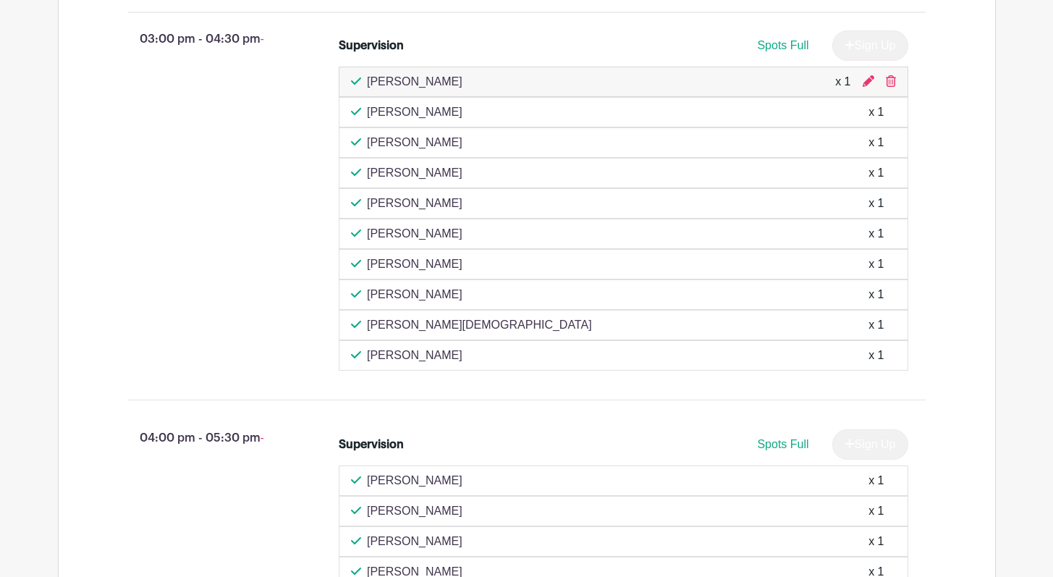
scroll to position [4652, 0]
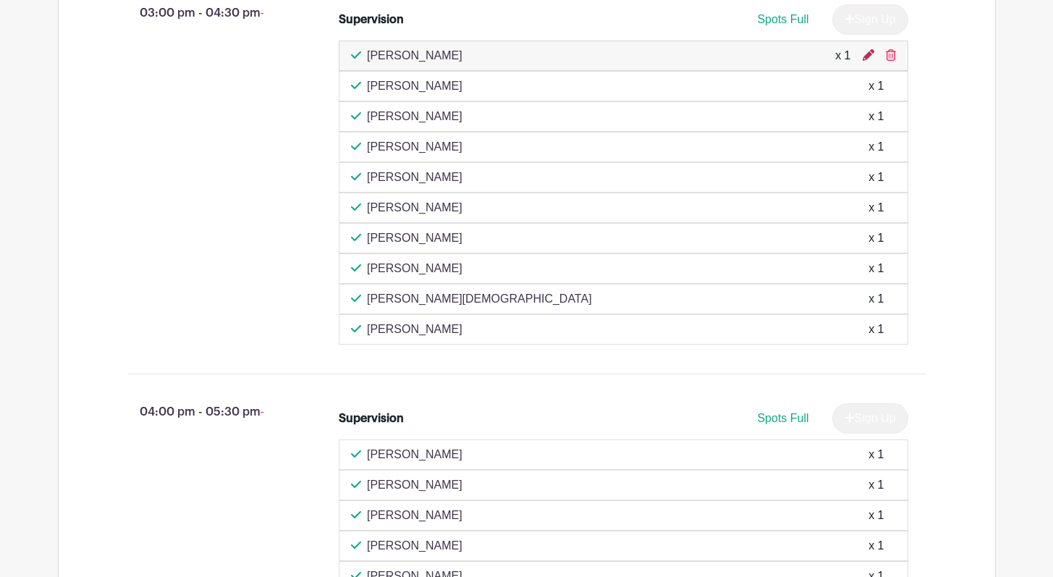
click at [868, 61] on icon at bounding box center [869, 55] width 12 height 12
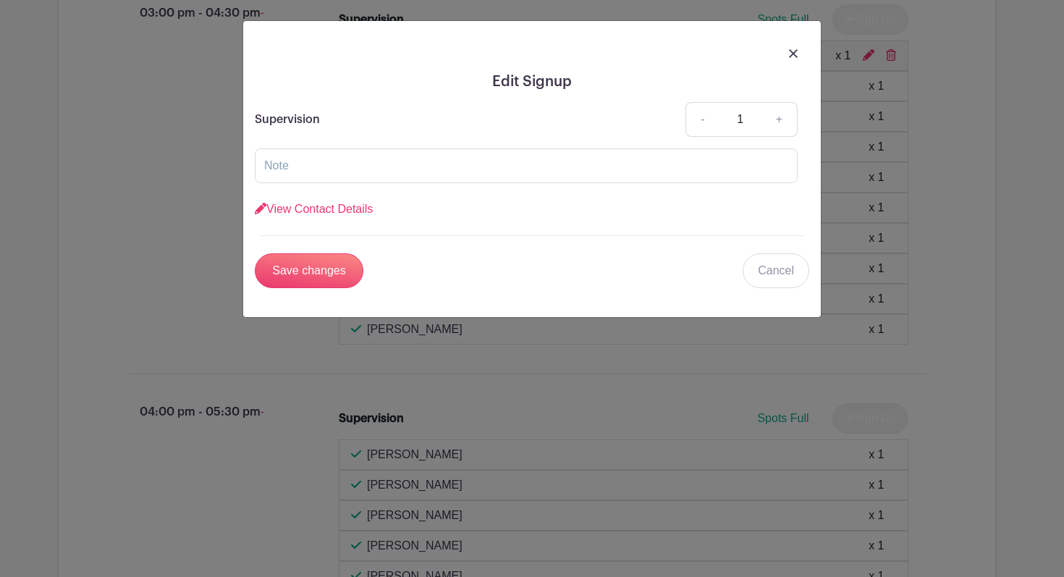
click at [792, 54] on img at bounding box center [793, 53] width 9 height 9
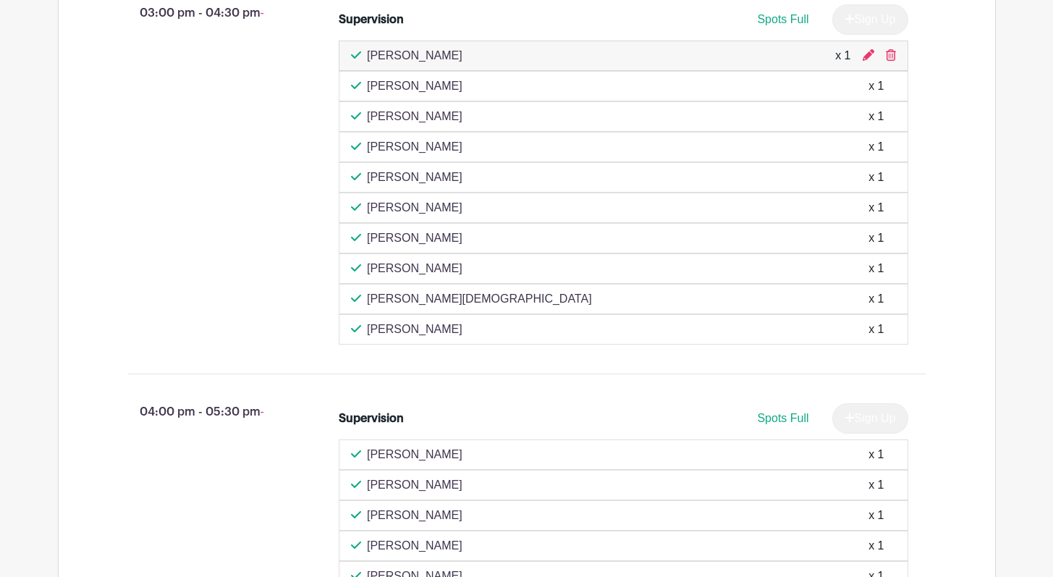
click at [947, 59] on div "Supervision Spots Full Sign Up Kathy Vierek x 1 Erica Krause x 1 Krystal Serafi…" at bounding box center [632, 175] width 633 height 352
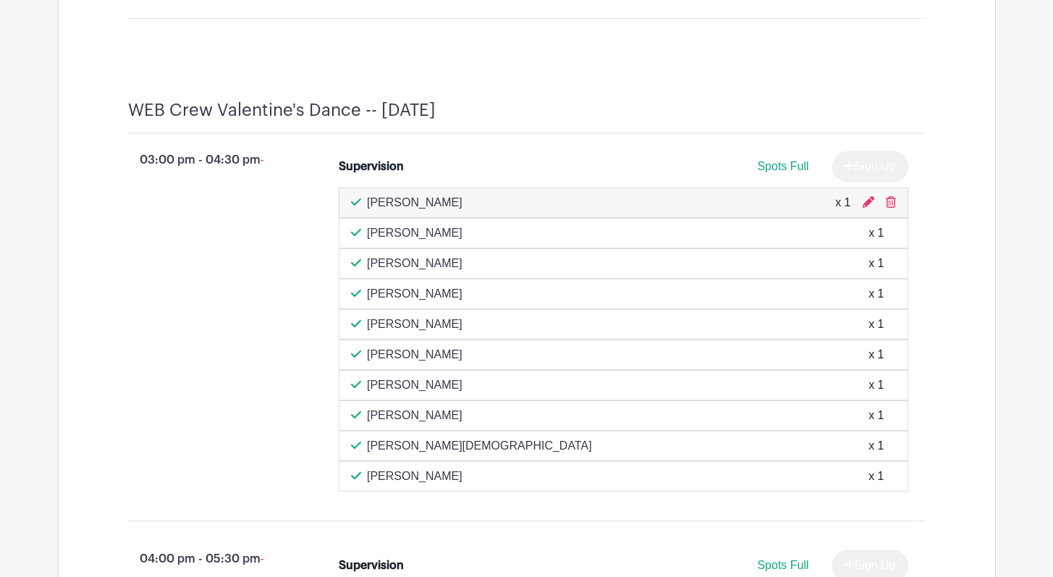
scroll to position [4430, 0]
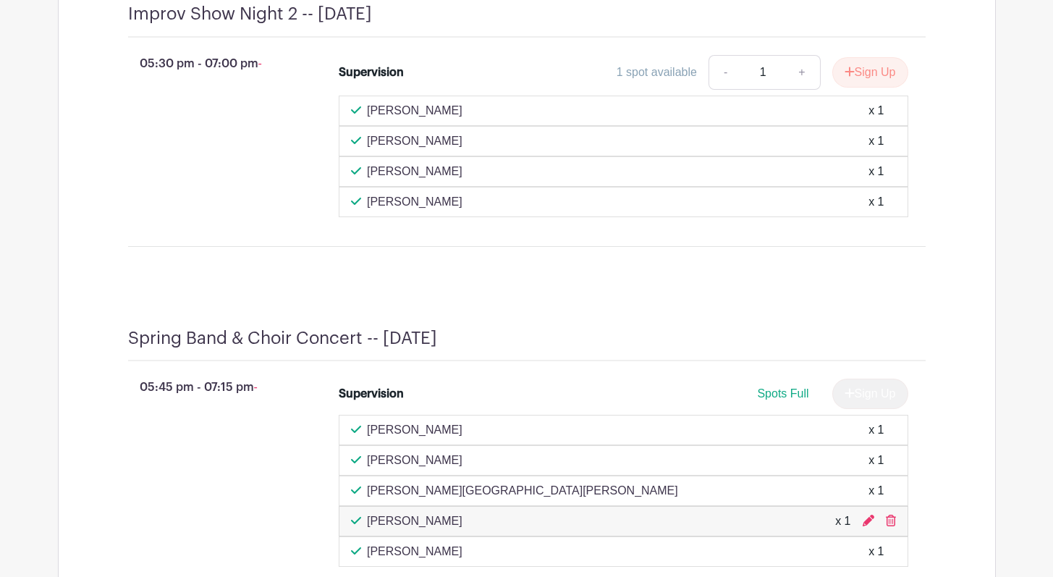
scroll to position [6283, 0]
click at [500, 82] on div "1 spot available - 1 + Sign Up" at bounding box center [694, 71] width 427 height 35
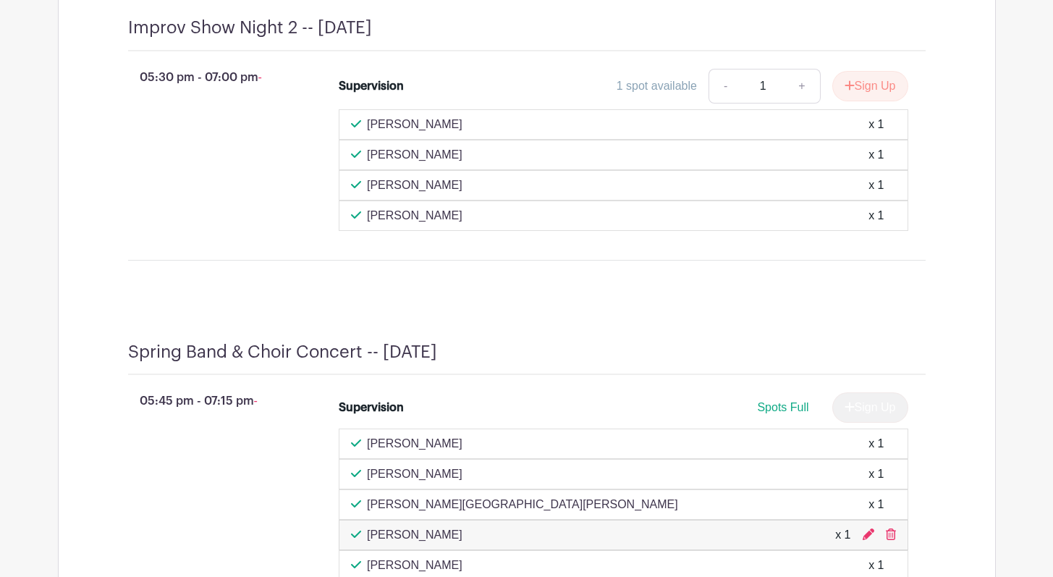
scroll to position [6254, 0]
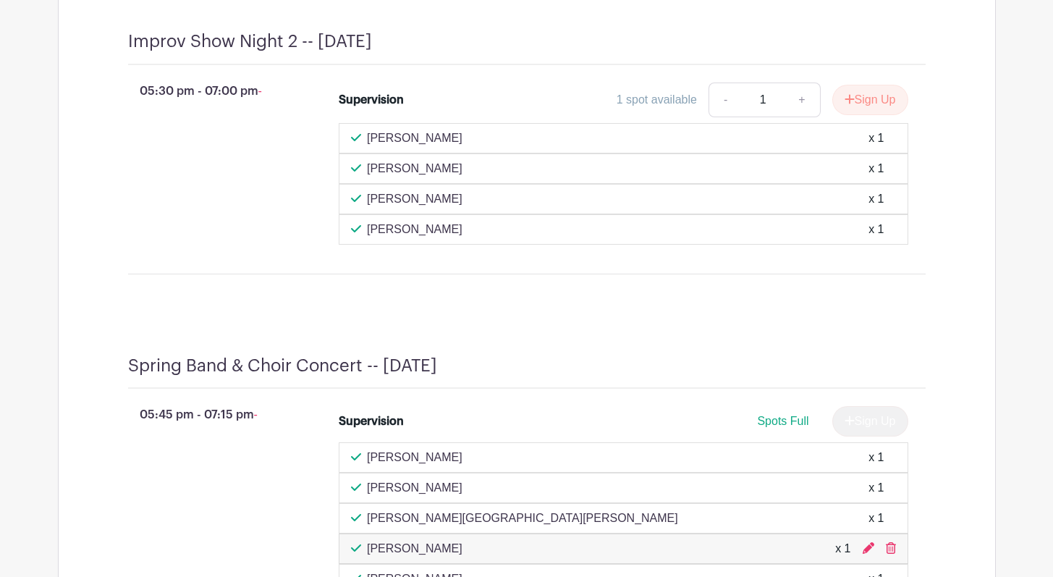
drag, startPoint x: 612, startPoint y: 68, endPoint x: 643, endPoint y: 84, distance: 35.0
click at [612, 52] on div at bounding box center [649, 41] width 554 height 21
click at [845, 105] on icon "submit" at bounding box center [850, 99] width 10 height 12
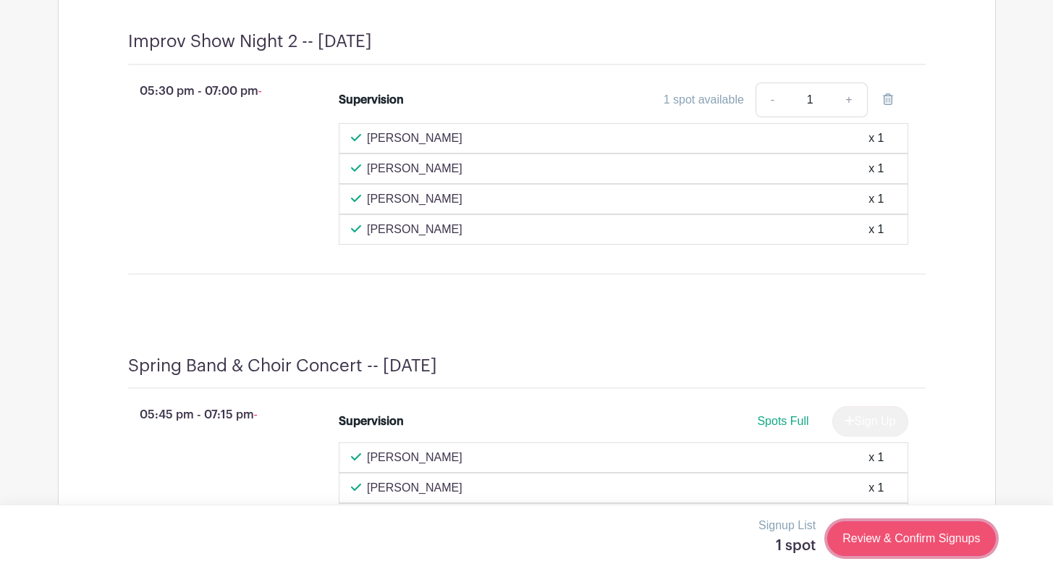
click at [866, 540] on link "Review & Confirm Signups" at bounding box center [911, 538] width 168 height 35
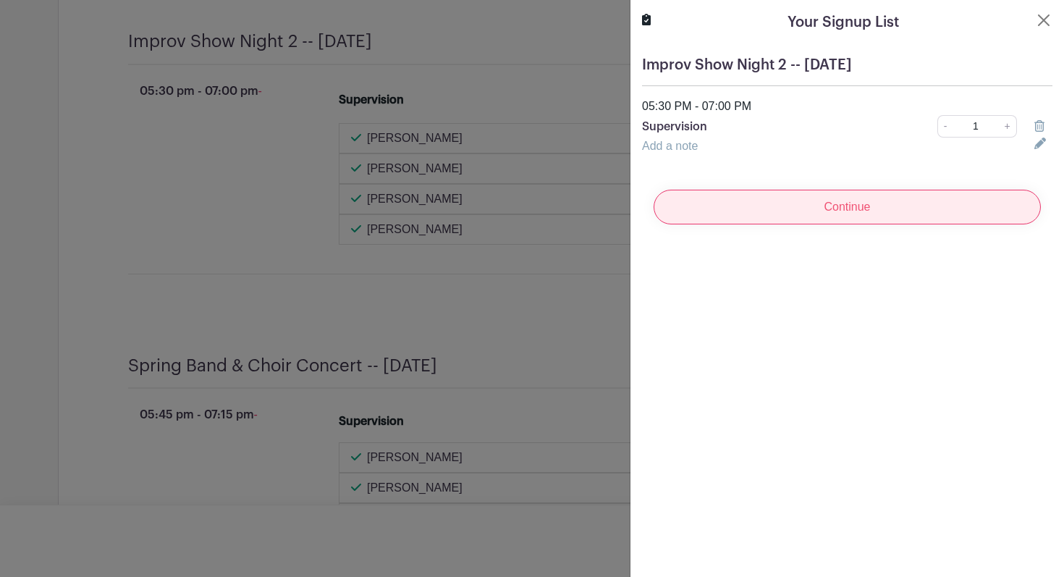
drag, startPoint x: 844, startPoint y: 213, endPoint x: 837, endPoint y: 198, distance: 16.2
click at [844, 213] on input "Continue" at bounding box center [847, 207] width 387 height 35
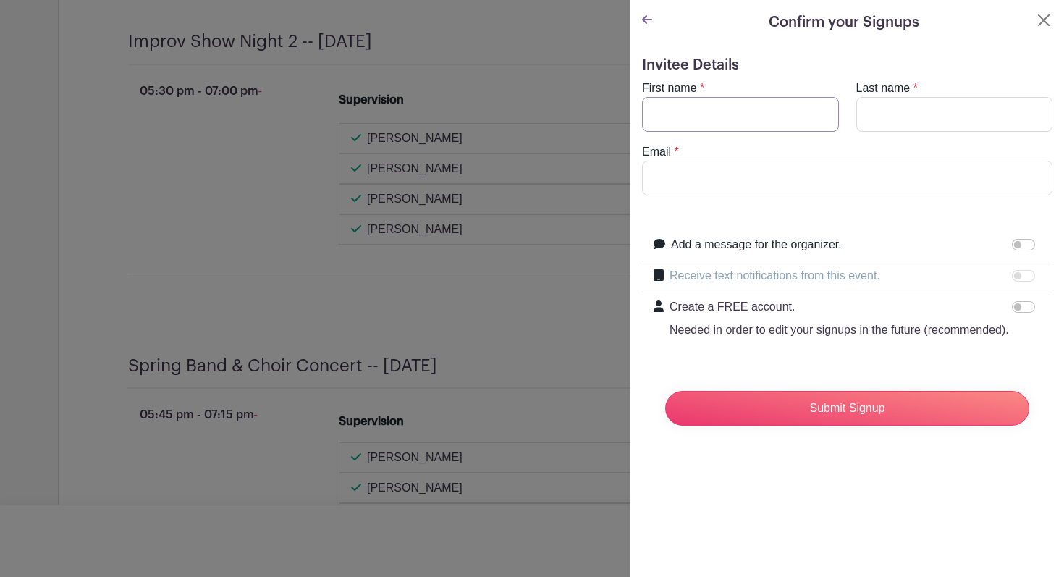
click at [722, 107] on input "First name" at bounding box center [740, 114] width 197 height 35
type input "[PERSON_NAME]"
type input "Vierck"
click at [702, 175] on input "Email" at bounding box center [847, 178] width 410 height 35
type input "v"
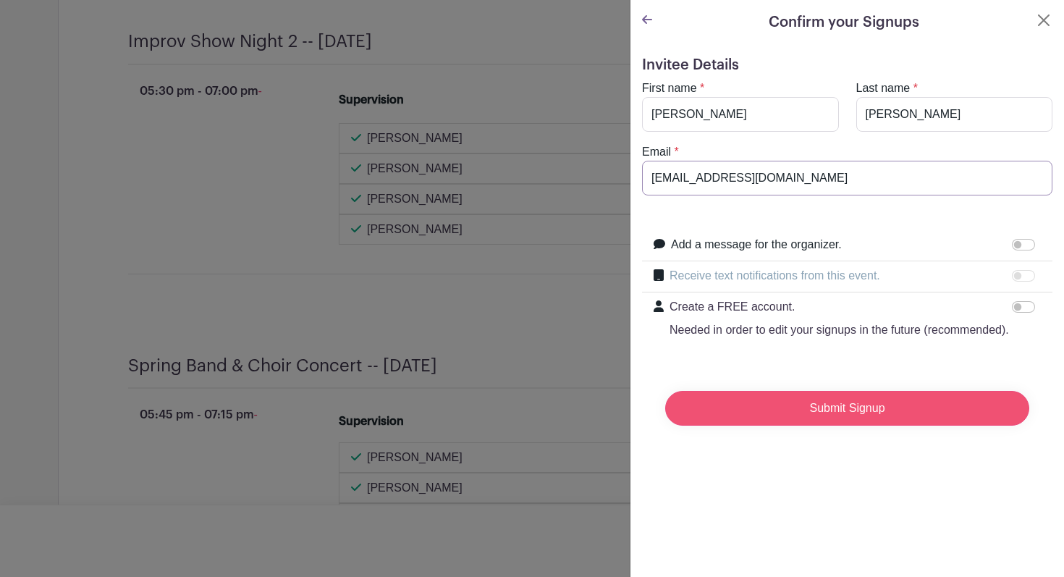
type input "kvierck@rlas-116.org"
click at [822, 424] on input "Submit Signup" at bounding box center [847, 408] width 364 height 35
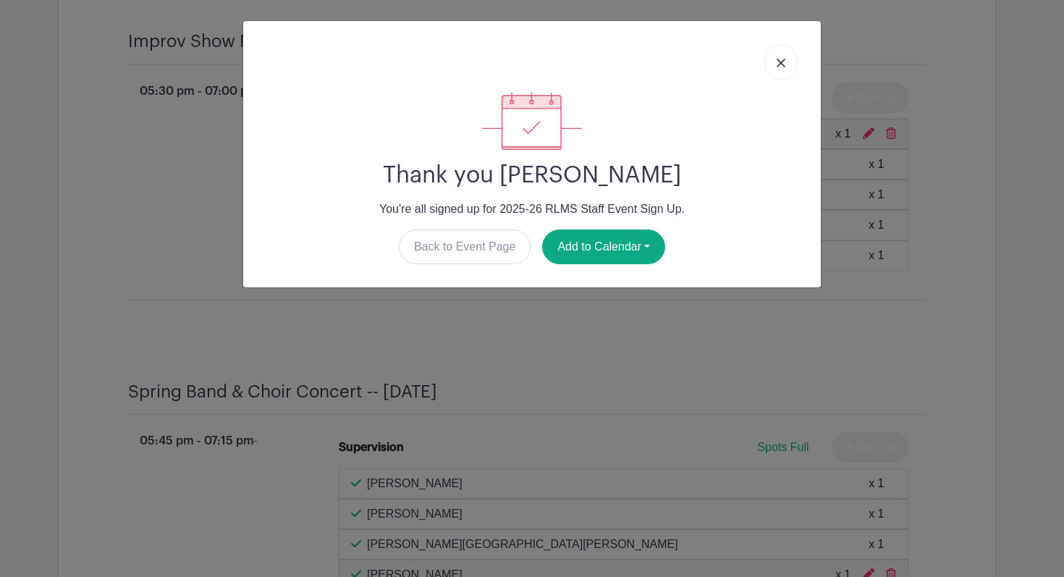
click at [778, 70] on link at bounding box center [781, 62] width 33 height 36
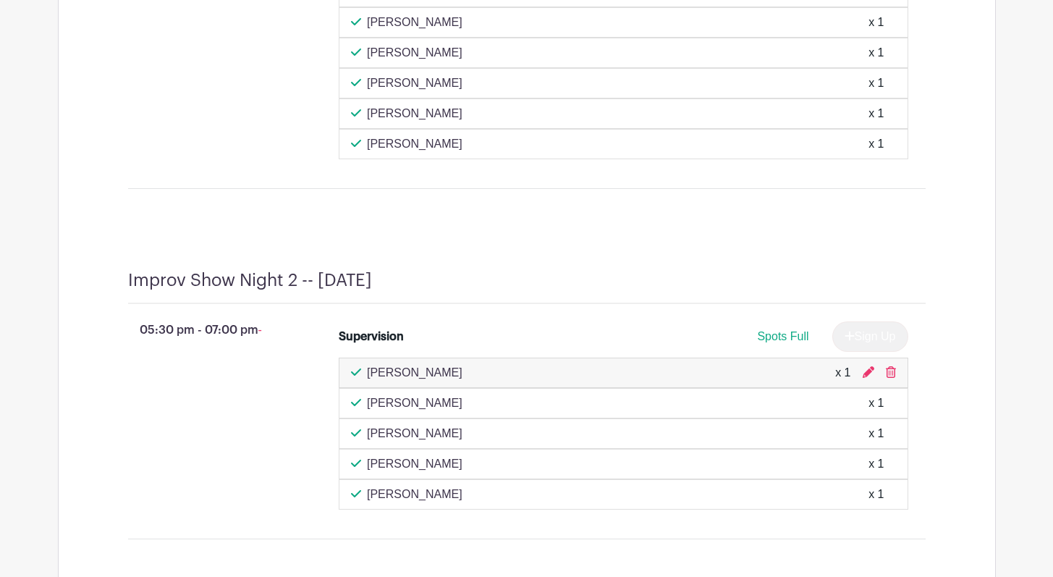
scroll to position [6211, 0]
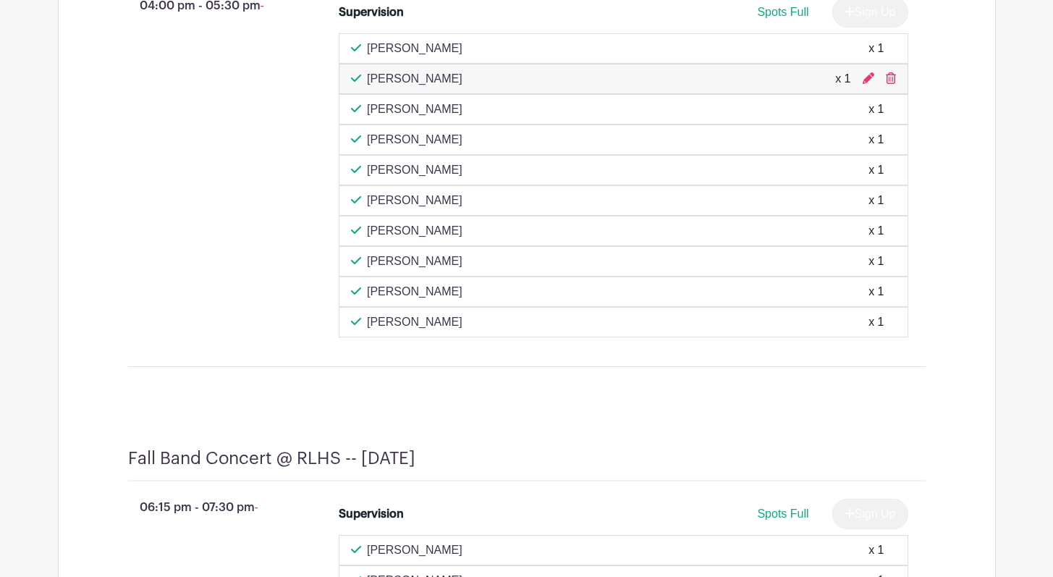
scroll to position [1680, 0]
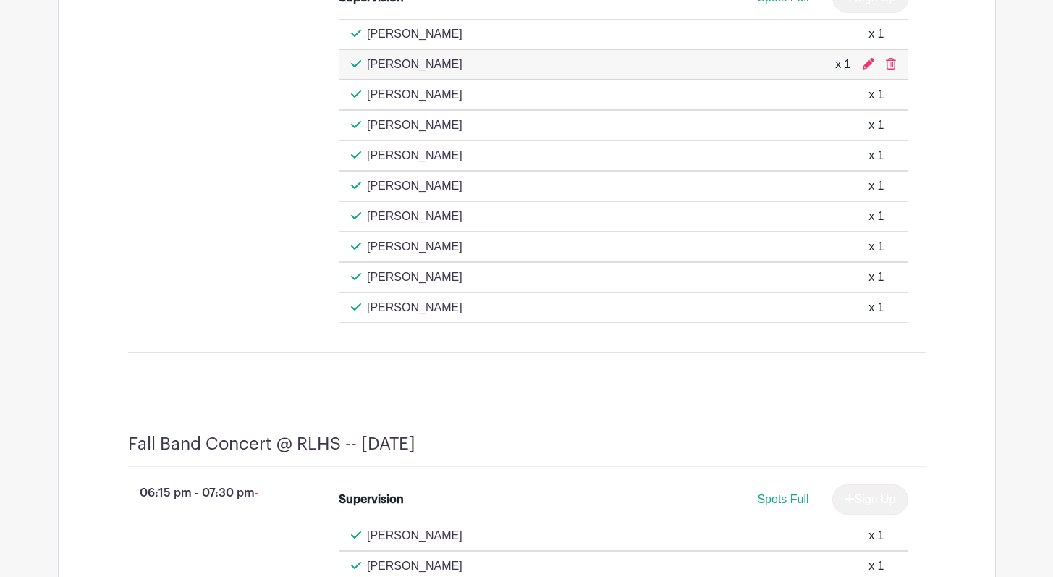
click at [225, 164] on div "04:00 pm - 05:30 pm -" at bounding box center [210, 153] width 211 height 352
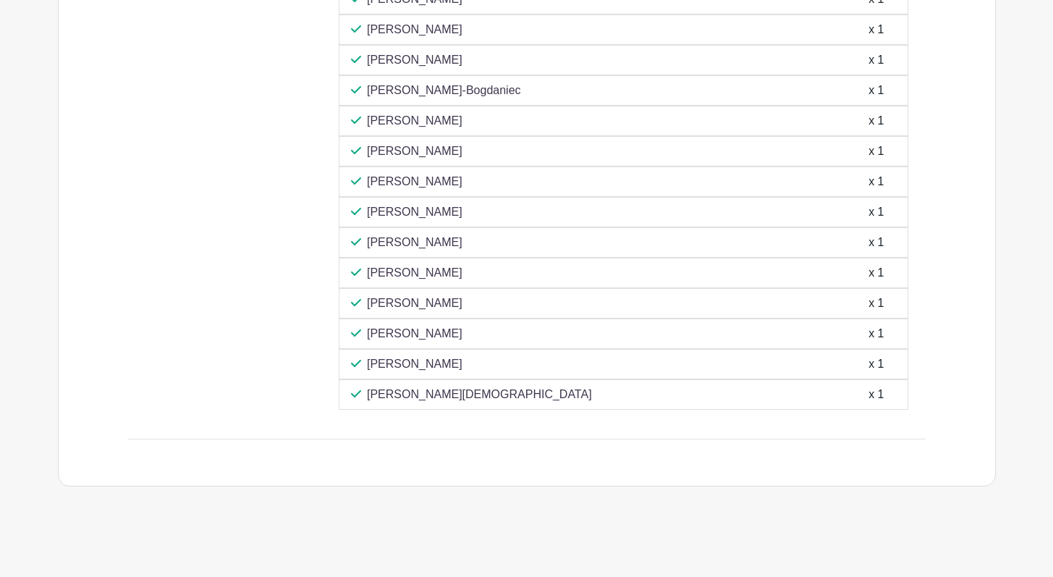
scroll to position [8111, 0]
